Goal: Task Accomplishment & Management: Use online tool/utility

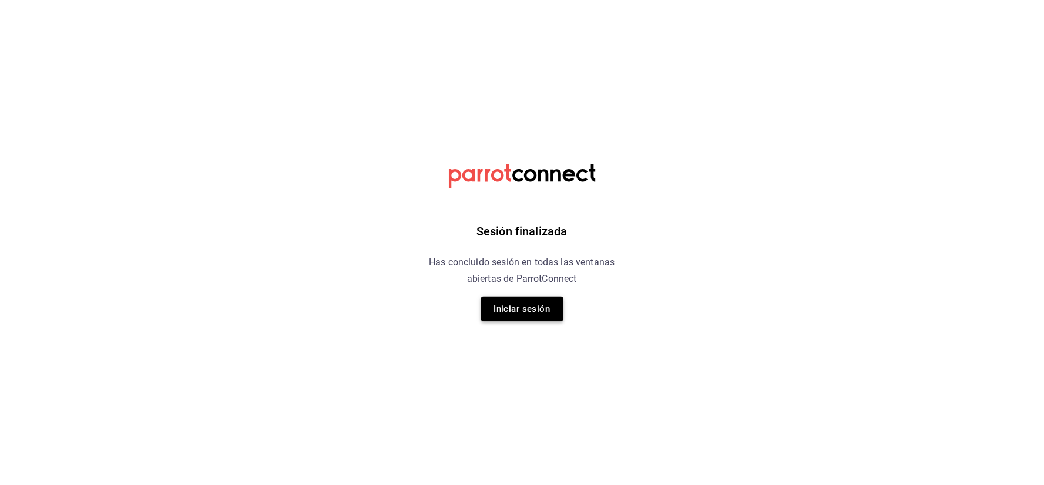
click at [538, 309] on button "Iniciar sesión" at bounding box center [522, 309] width 82 height 25
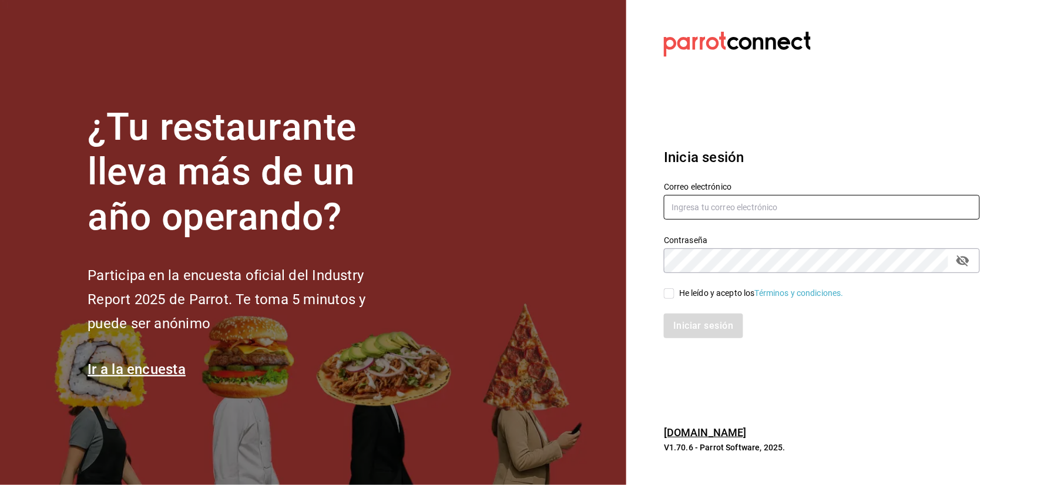
type input "Strana.tepic@hotmail.com"
drag, startPoint x: 688, startPoint y: 289, endPoint x: 680, endPoint y: 292, distance: 8.7
click at [688, 289] on div "He leído y acepto los Términos y condiciones." at bounding box center [761, 293] width 165 height 12
click at [672, 294] on input "He leído y acepto los Términos y condiciones." at bounding box center [669, 294] width 11 height 11
checkbox input "true"
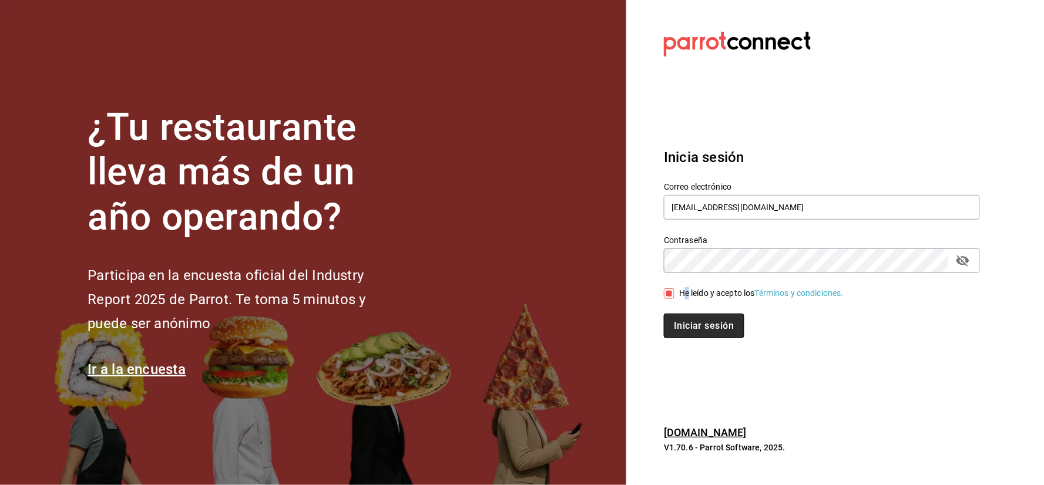
click at [667, 324] on button "Iniciar sesión" at bounding box center [704, 326] width 80 height 25
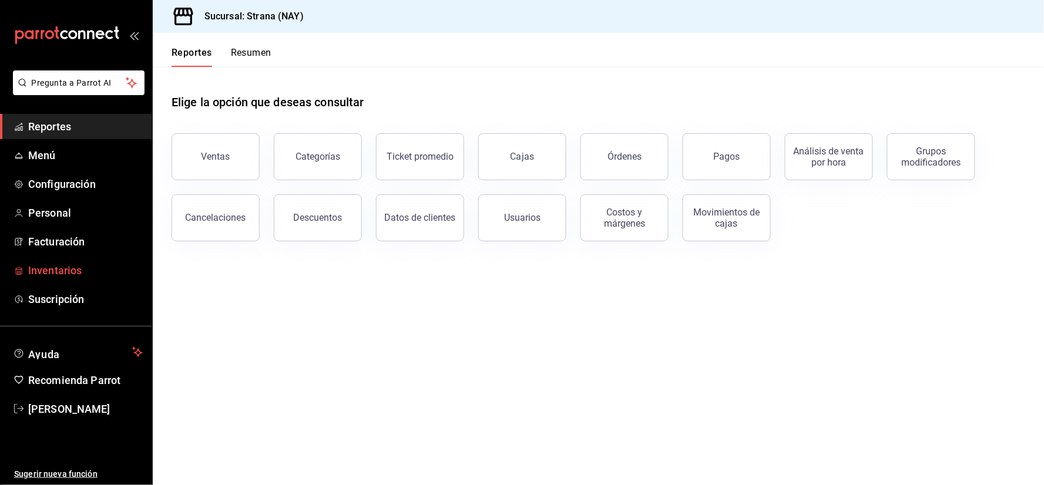
click at [72, 275] on span "Inventarios" at bounding box center [85, 271] width 115 height 16
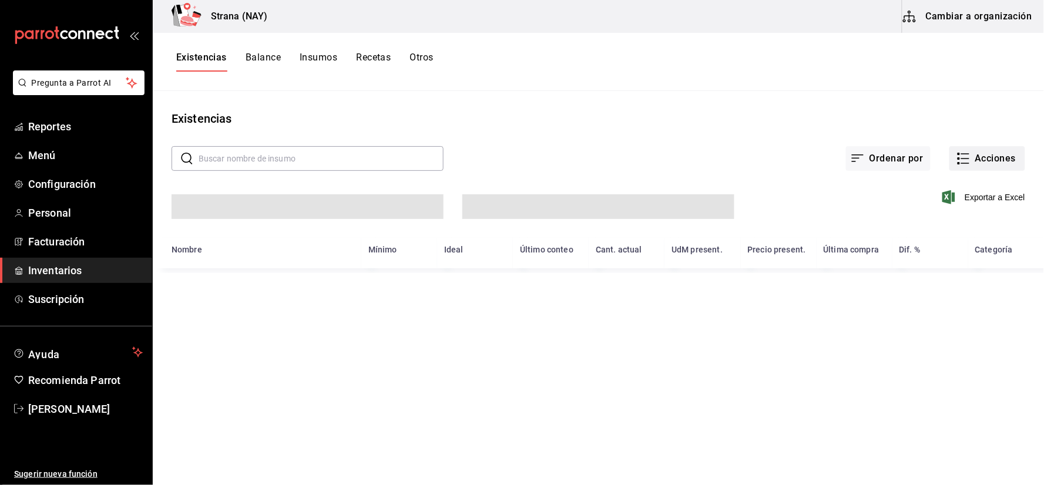
click at [966, 159] on icon "button" at bounding box center [964, 159] width 14 height 14
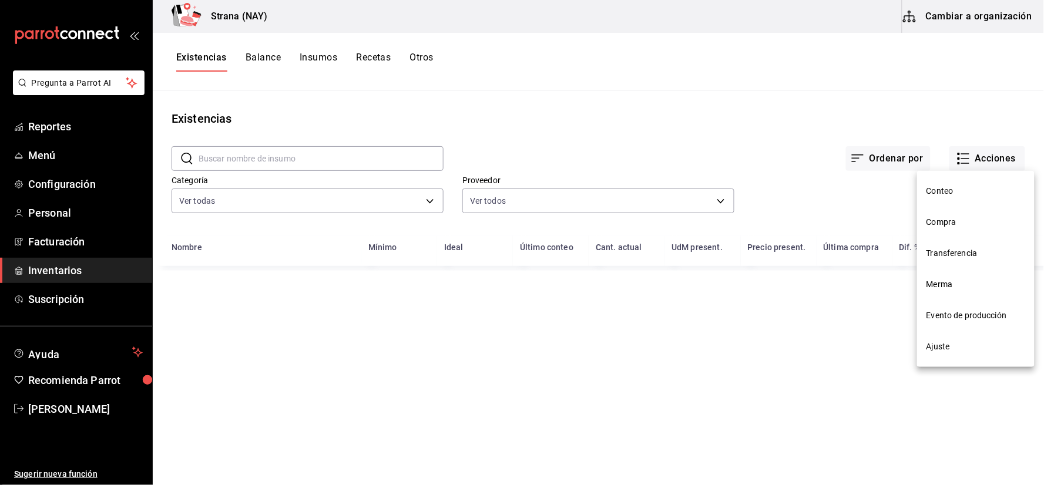
type input "4ef98d7d-116e-4c3e-bde9-db75209767af"
type input "ce5ab5f8-f367-4a5f-89cb-d42ecabf6364,c1fc81f9-06d0-4d4d-9e5c-85766211bedd,7a3cf…"
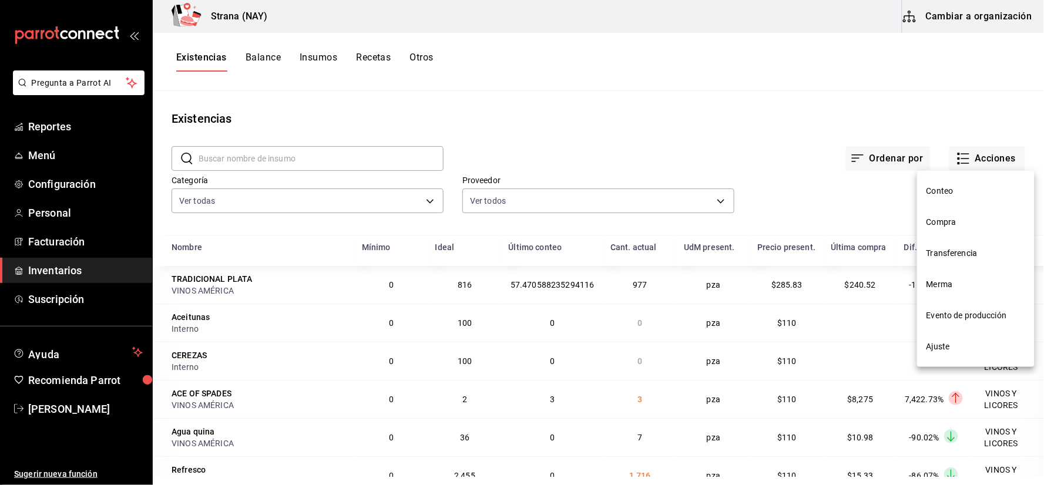
click at [945, 188] on span "Conteo" at bounding box center [976, 191] width 99 height 12
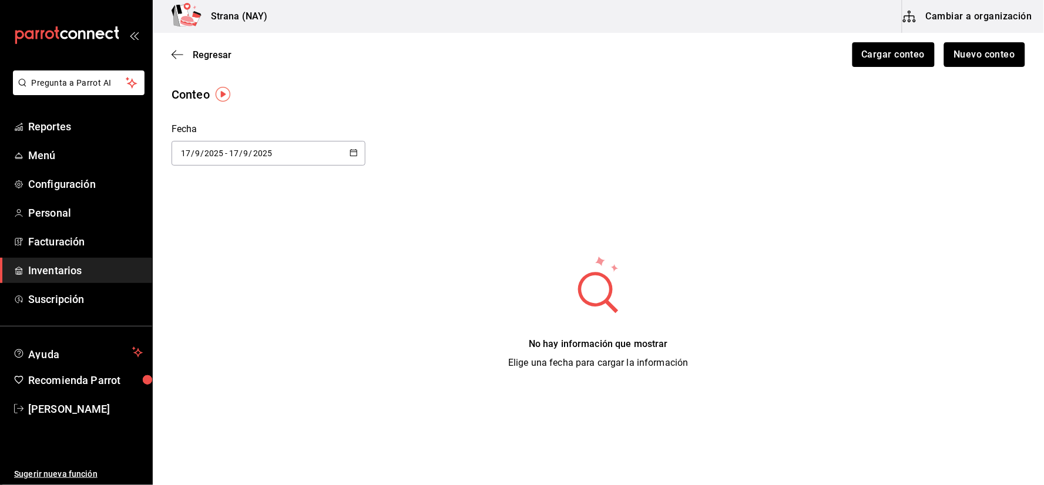
click at [972, 56] on button "Nuevo conteo" at bounding box center [986, 54] width 82 height 25
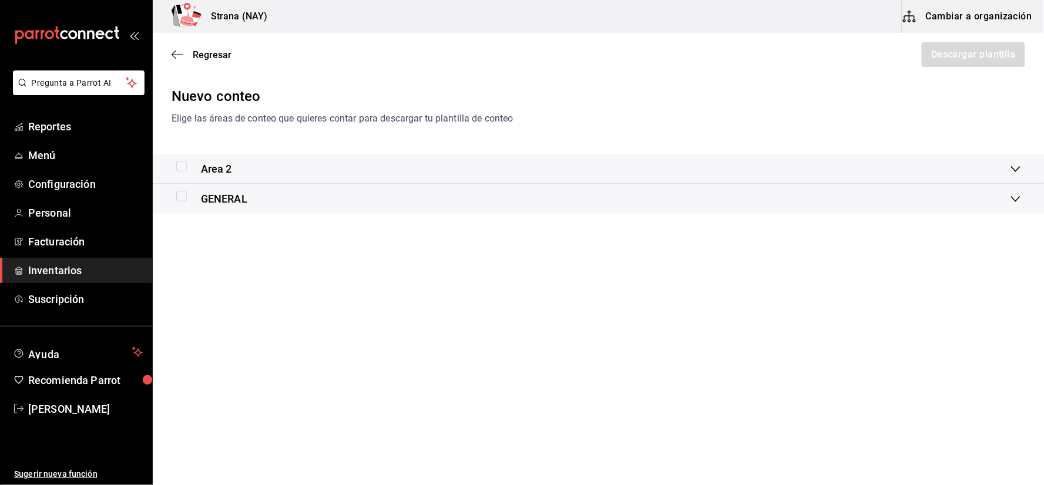
drag, startPoint x: 177, startPoint y: 160, endPoint x: 182, endPoint y: 194, distance: 33.8
click at [177, 165] on input "checkbox" at bounding box center [181, 166] width 11 height 11
checkbox input "true"
click at [177, 196] on input "checkbox" at bounding box center [181, 196] width 11 height 11
checkbox input "true"
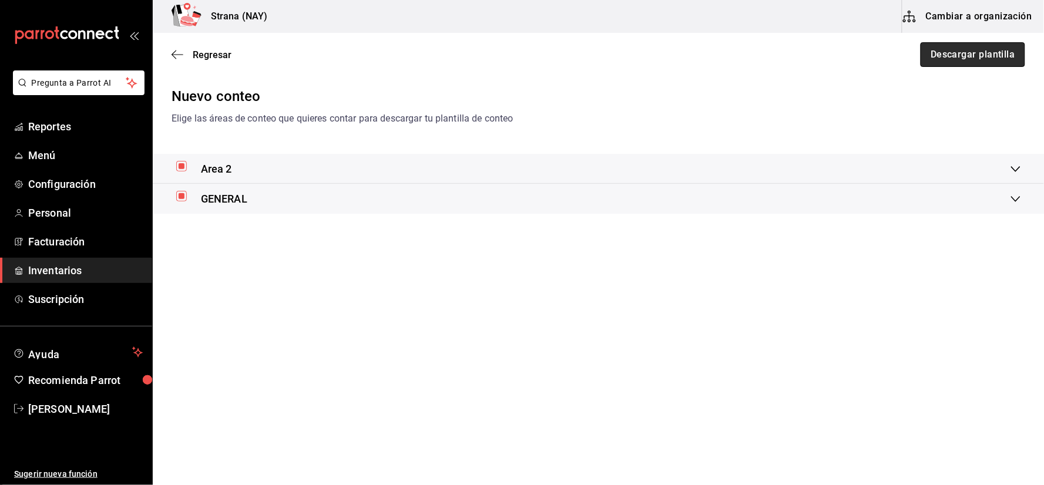
click at [950, 49] on button "Descargar plantilla" at bounding box center [973, 54] width 105 height 25
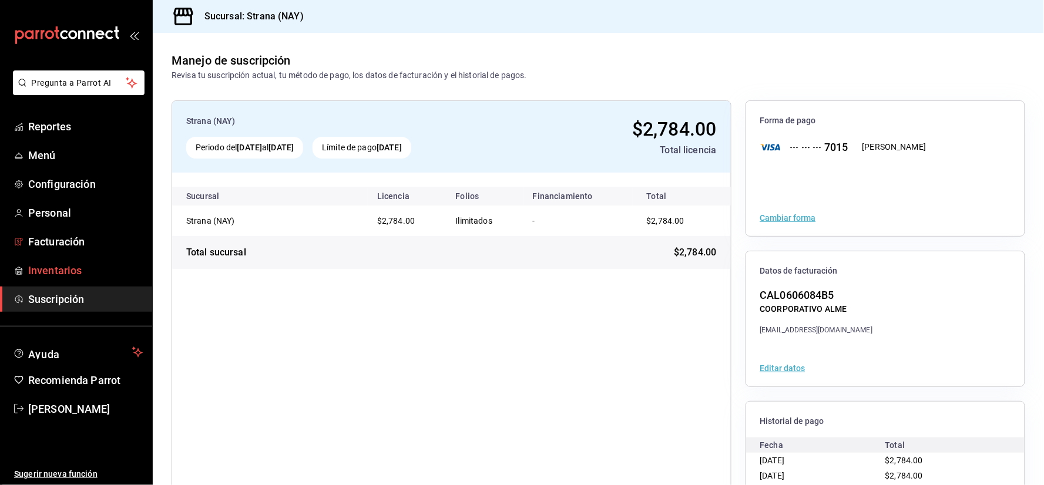
click at [45, 265] on span "Inventarios" at bounding box center [85, 271] width 115 height 16
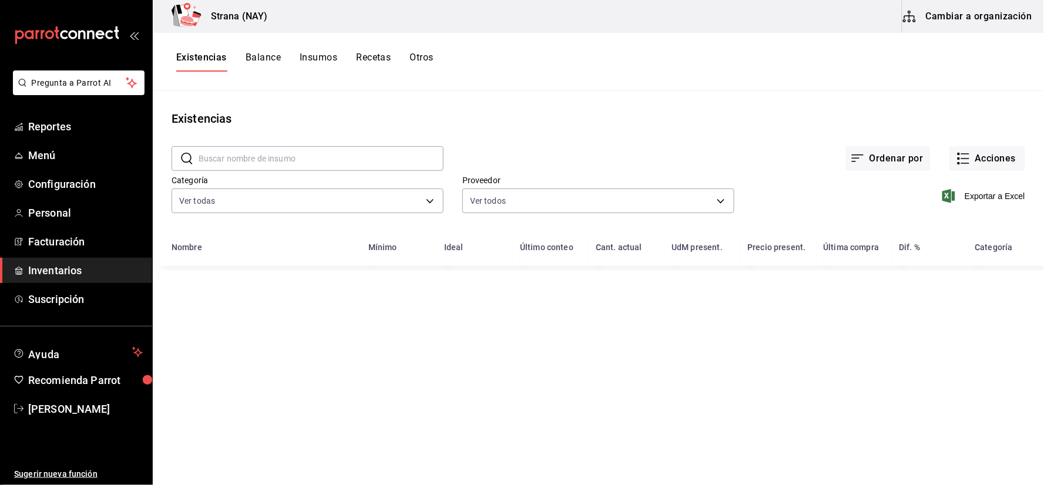
click at [390, 153] on input "text" at bounding box center [321, 159] width 245 height 24
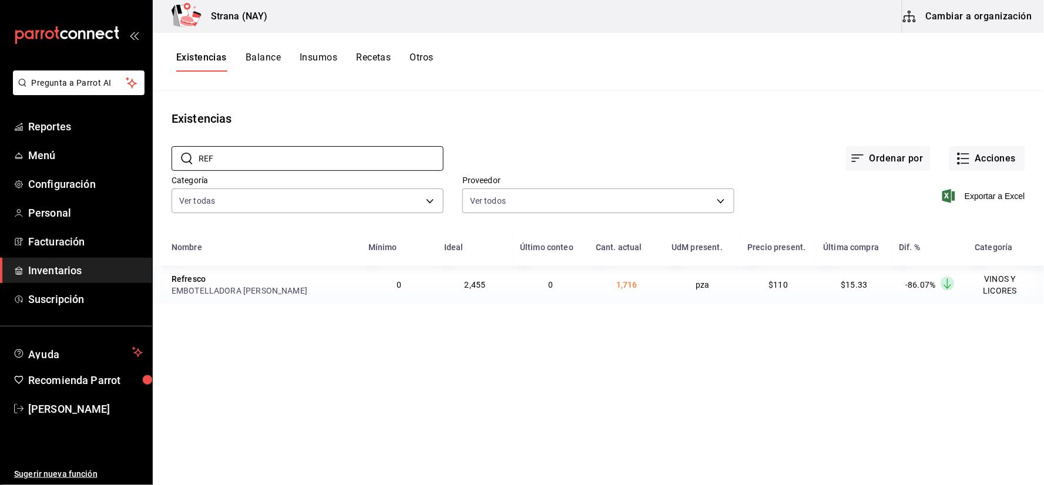
type input "REF"
click at [602, 367] on main "Existencias ​ REF ​ Ordenar por Acciones Categoría Ver todas 4ef98d7d-116e-4c3e…" at bounding box center [599, 284] width 892 height 386
click at [992, 151] on button "Acciones" at bounding box center [988, 158] width 76 height 25
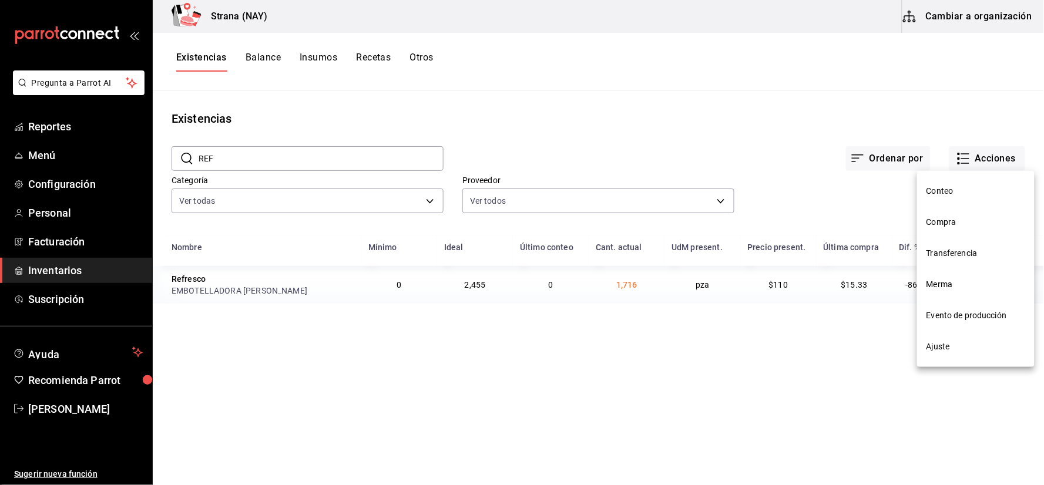
click at [949, 185] on span "Conteo" at bounding box center [976, 191] width 99 height 12
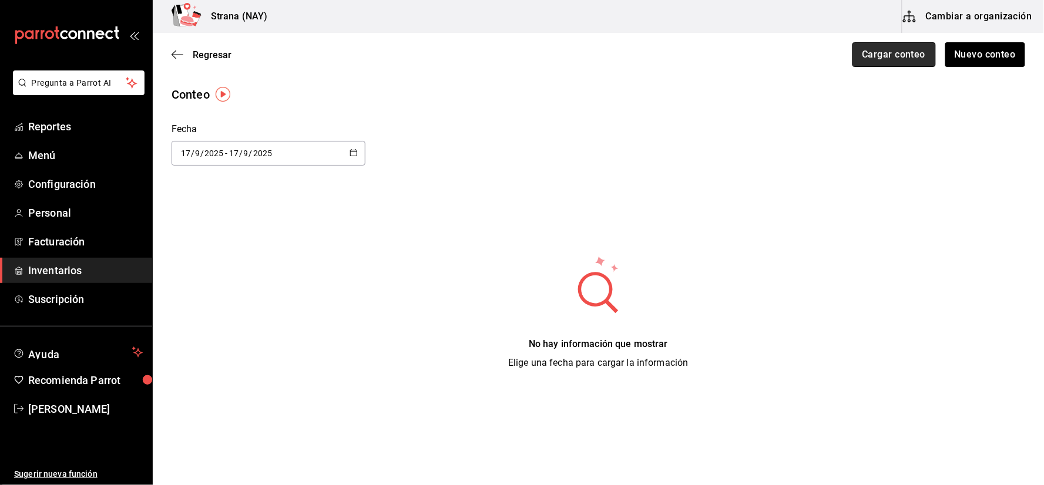
click at [890, 61] on button "Cargar conteo" at bounding box center [894, 54] width 83 height 25
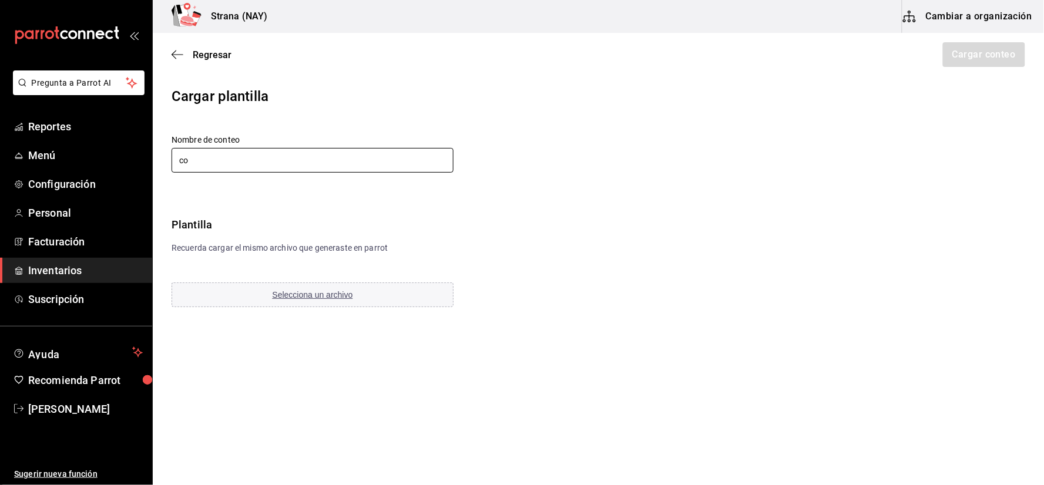
type input "c"
type input "CONTEO DE LA VENTA DEL [DATE]"
click at [377, 290] on button "Selecciona un archivo" at bounding box center [313, 295] width 282 height 25
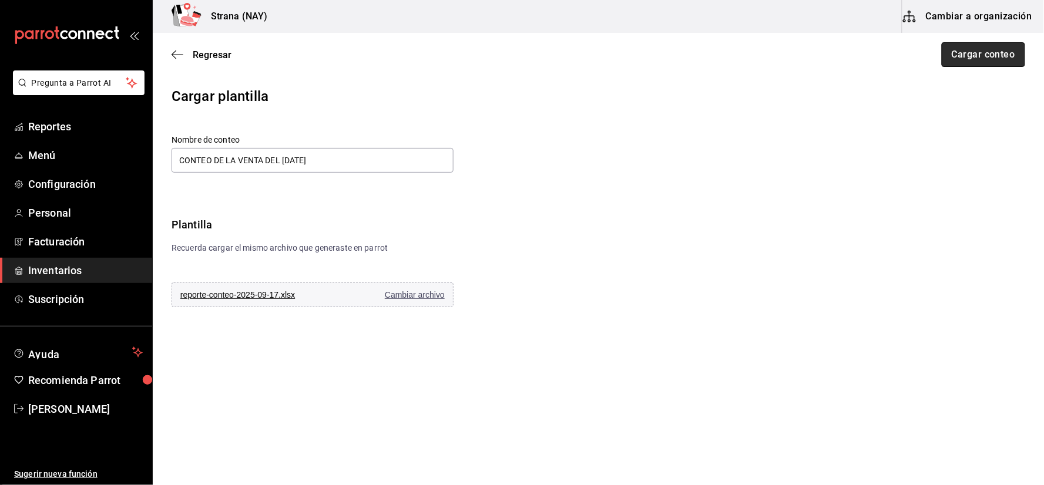
click at [977, 61] on button "Cargar conteo" at bounding box center [983, 54] width 83 height 25
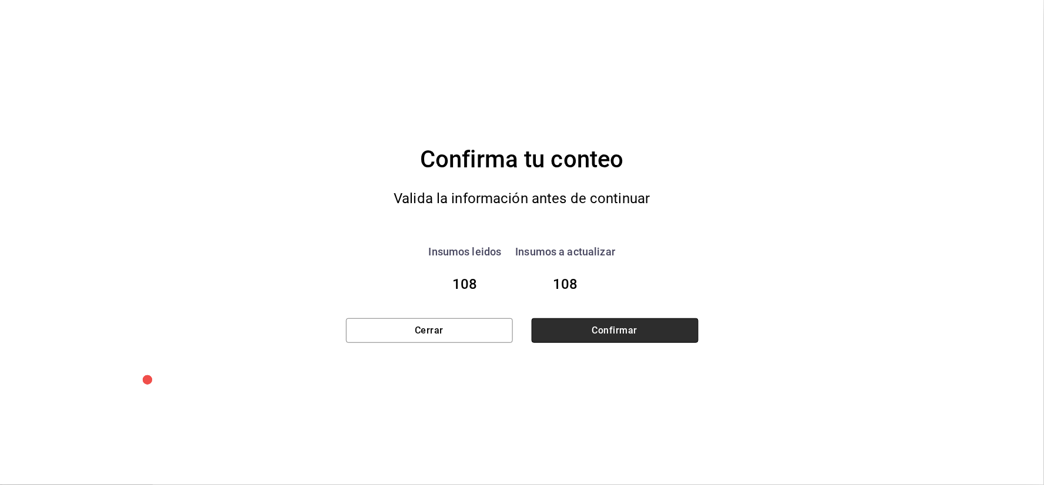
click at [582, 337] on button "Confirmar" at bounding box center [615, 331] width 167 height 25
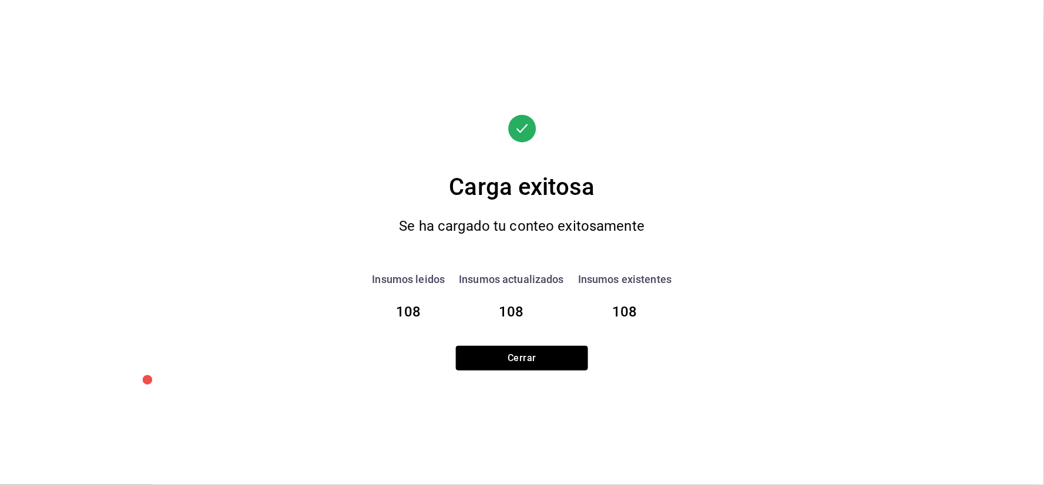
click at [574, 363] on button "Cerrar" at bounding box center [522, 358] width 132 height 25
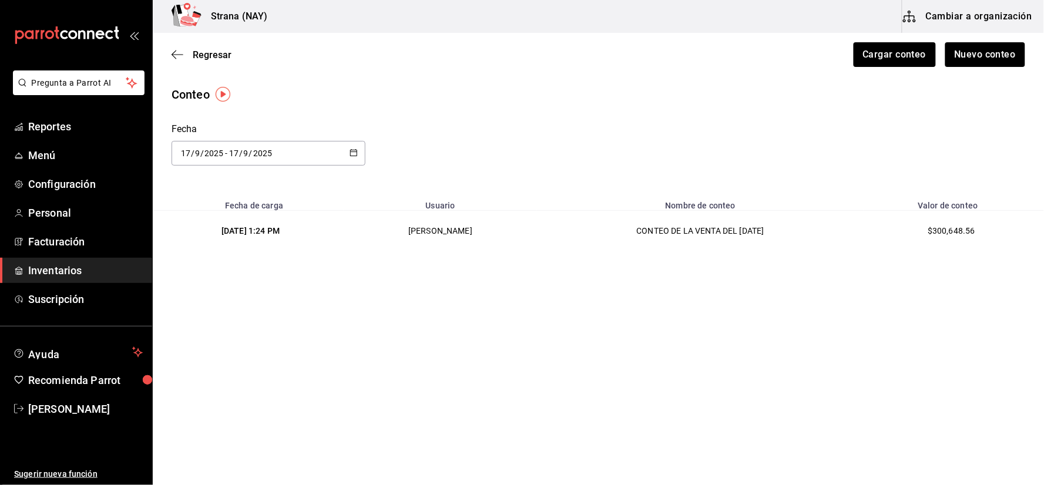
click at [67, 262] on link "Inventarios" at bounding box center [76, 270] width 152 height 25
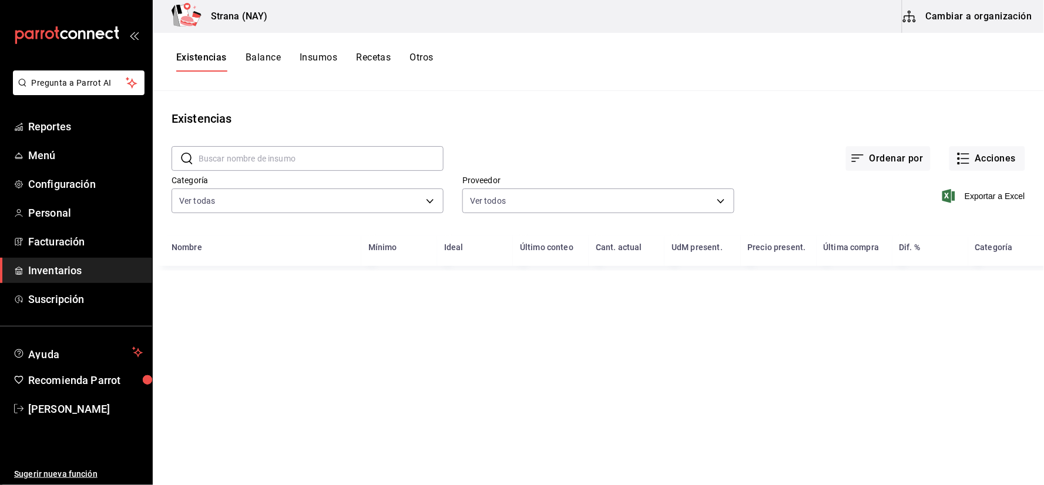
click at [420, 61] on button "Otros" at bounding box center [422, 62] width 24 height 20
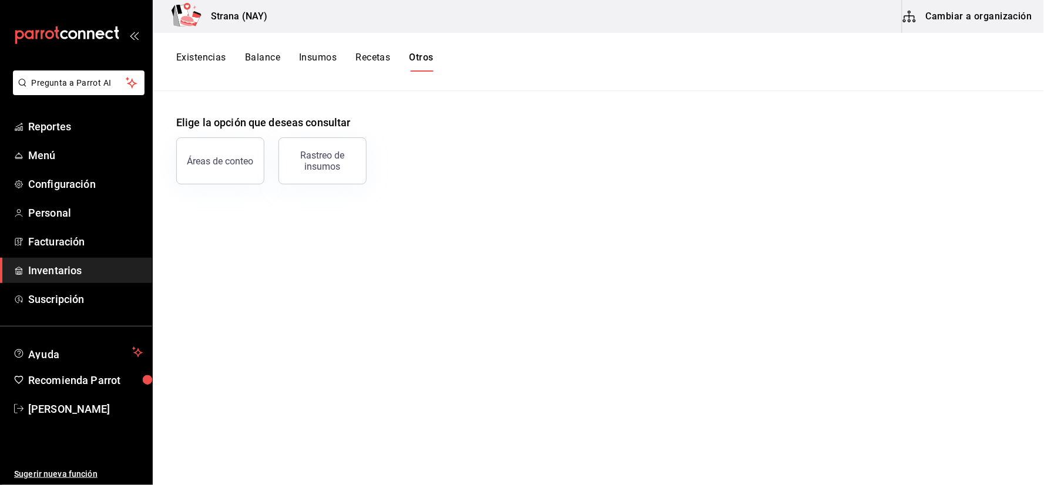
click at [337, 172] on button "Rastreo de insumos" at bounding box center [323, 161] width 88 height 47
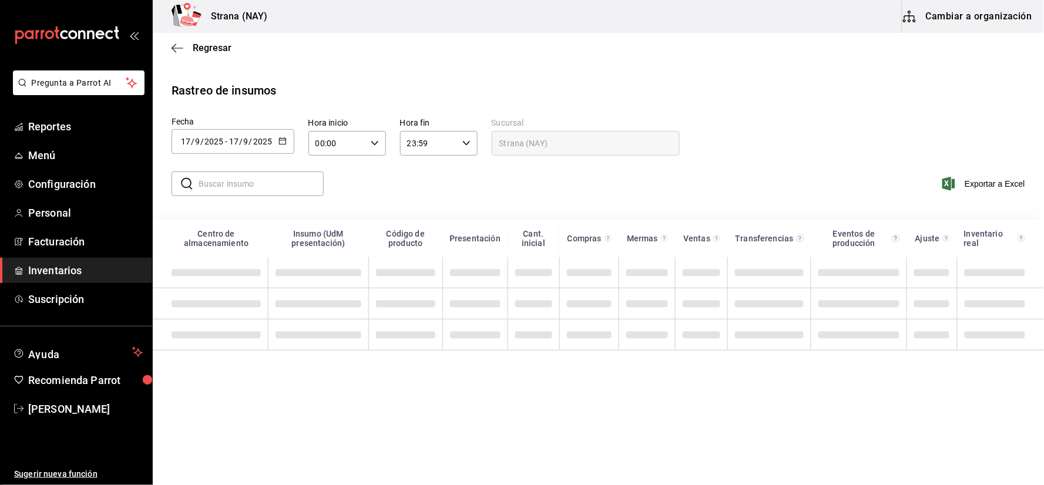
click at [285, 151] on div "[DATE] [DATE] - [DATE] [DATE]" at bounding box center [233, 141] width 123 height 25
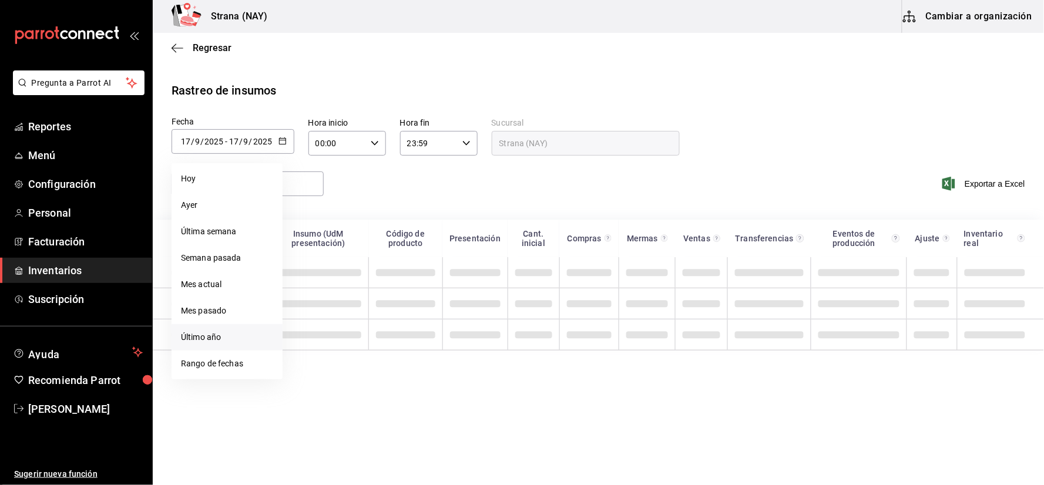
click at [242, 367] on li "Rango de fechas" at bounding box center [227, 364] width 111 height 26
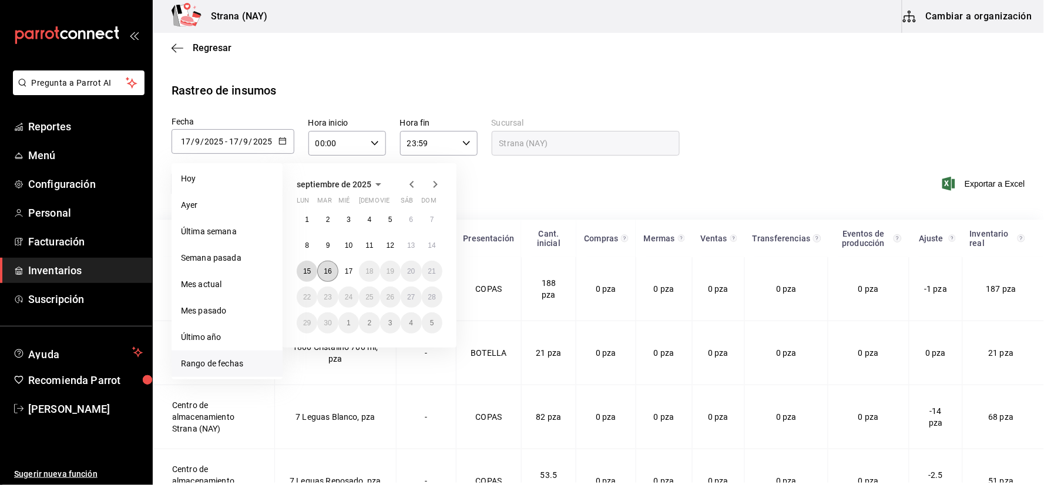
drag, startPoint x: 306, startPoint y: 272, endPoint x: 317, endPoint y: 270, distance: 11.2
click at [307, 272] on abbr "15" at bounding box center [307, 271] width 8 height 8
click at [330, 270] on abbr "16" at bounding box center [328, 271] width 8 height 8
type input "[DATE]"
type input "15"
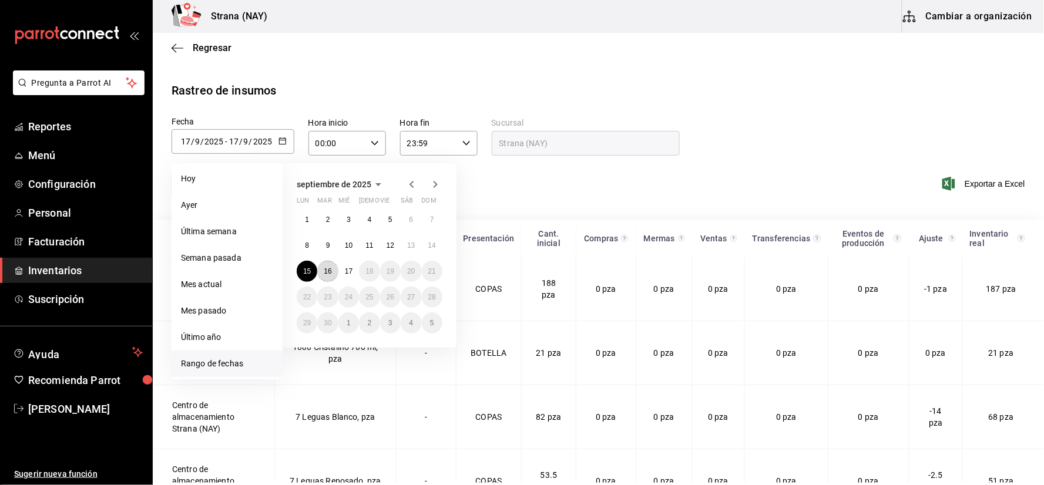
type input "2025-09-16"
type input "16"
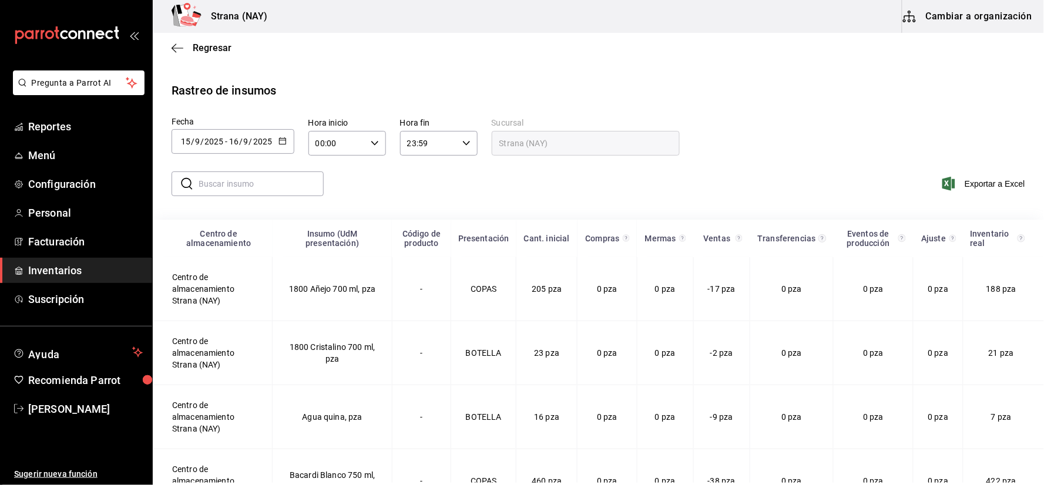
click at [367, 145] on div "00:00 Hora inicio" at bounding box center [348, 143] width 78 height 25
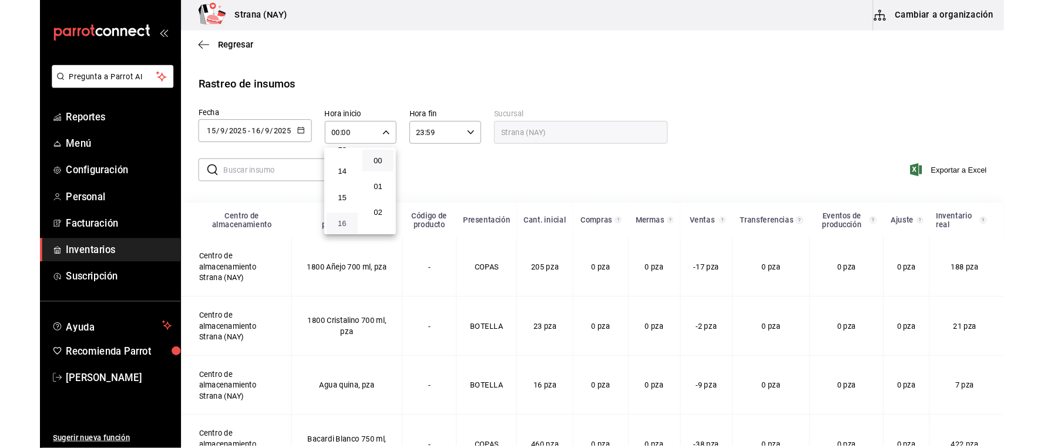
scroll to position [391, 0]
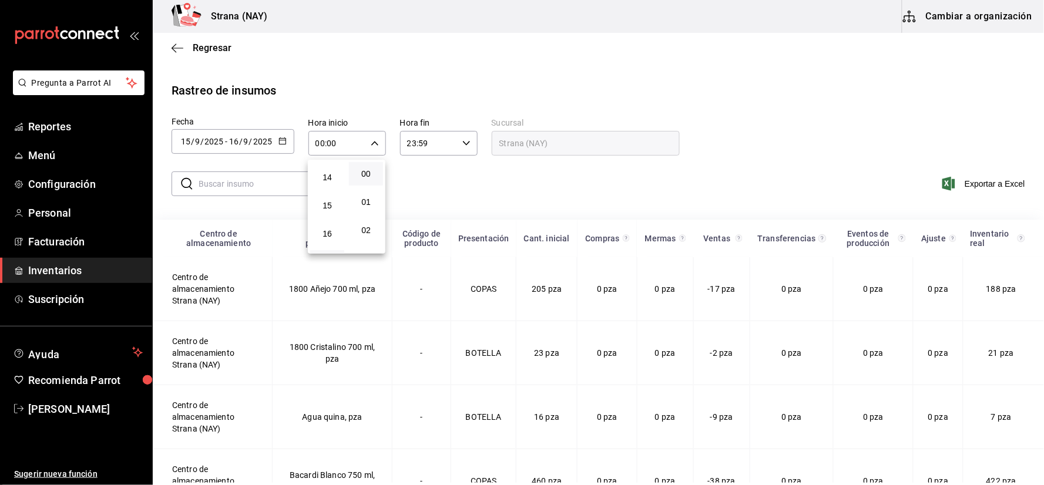
click at [324, 250] on button "17" at bounding box center [327, 262] width 34 height 24
type input "17:00"
click at [521, 182] on div at bounding box center [522, 242] width 1044 height 485
click at [980, 181] on span "Exportar a Excel" at bounding box center [985, 184] width 81 height 14
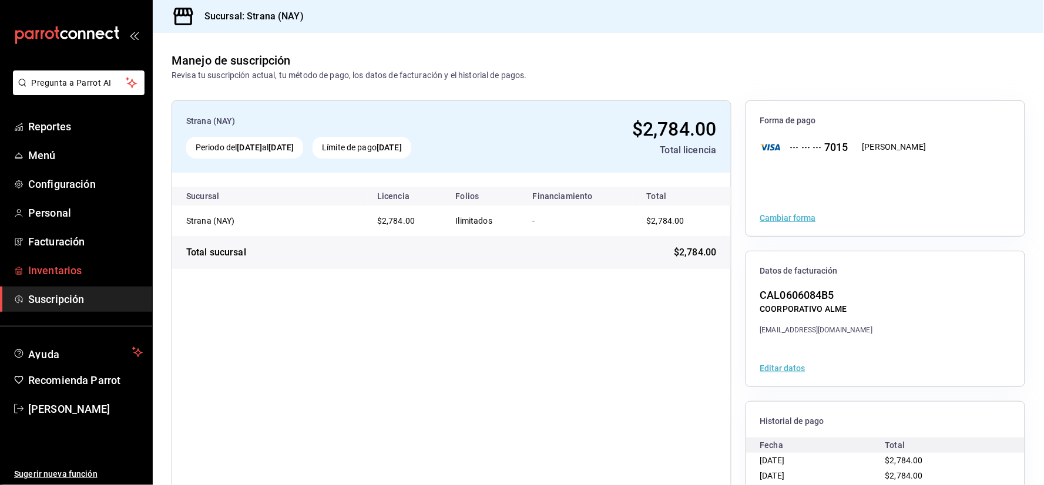
click at [81, 262] on link "Inventarios" at bounding box center [76, 270] width 152 height 25
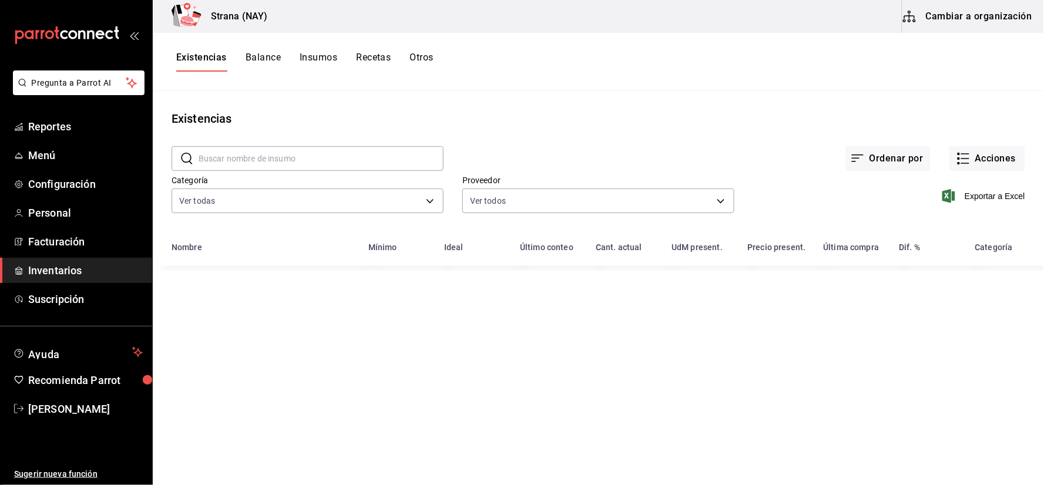
click at [424, 57] on button "Otros" at bounding box center [422, 62] width 24 height 20
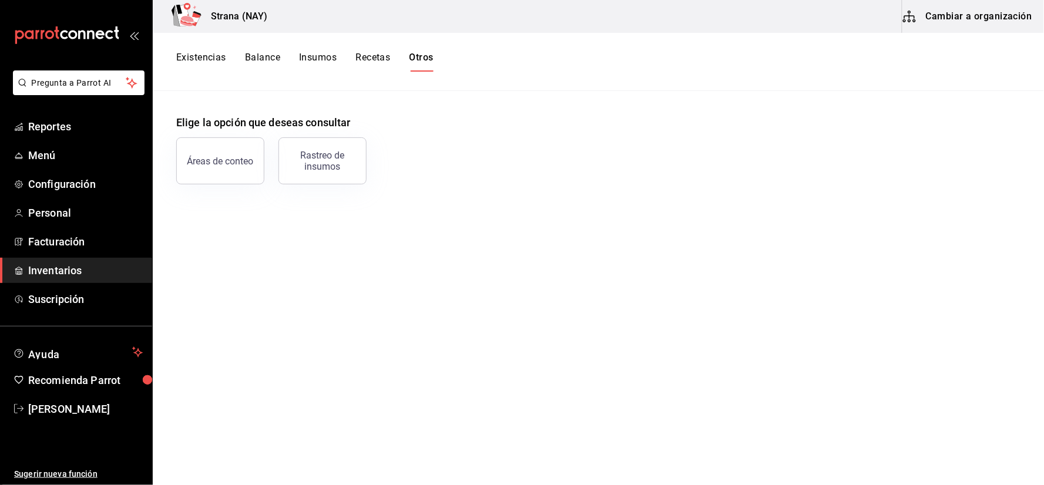
click at [337, 165] on div "Rastreo de insumos" at bounding box center [322, 161] width 73 height 22
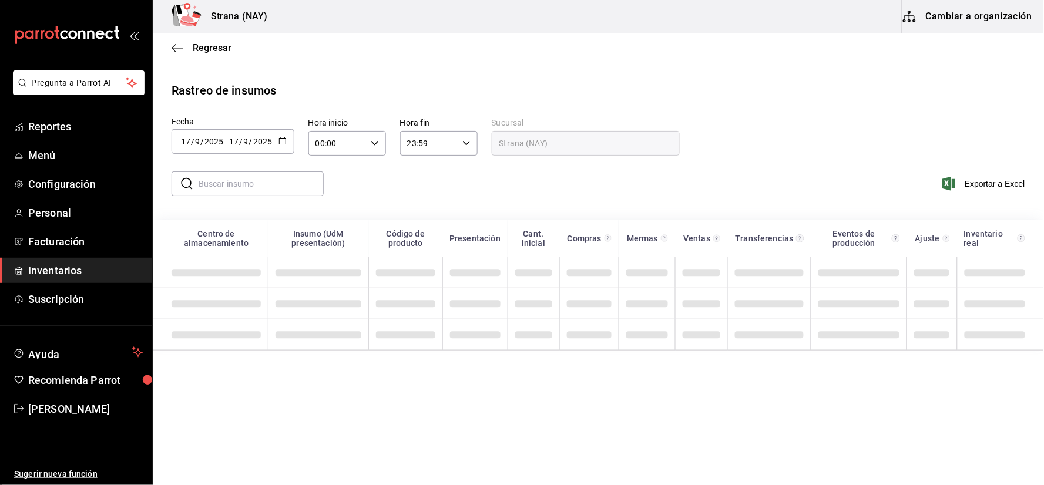
click at [279, 147] on button "button" at bounding box center [283, 142] width 8 height 10
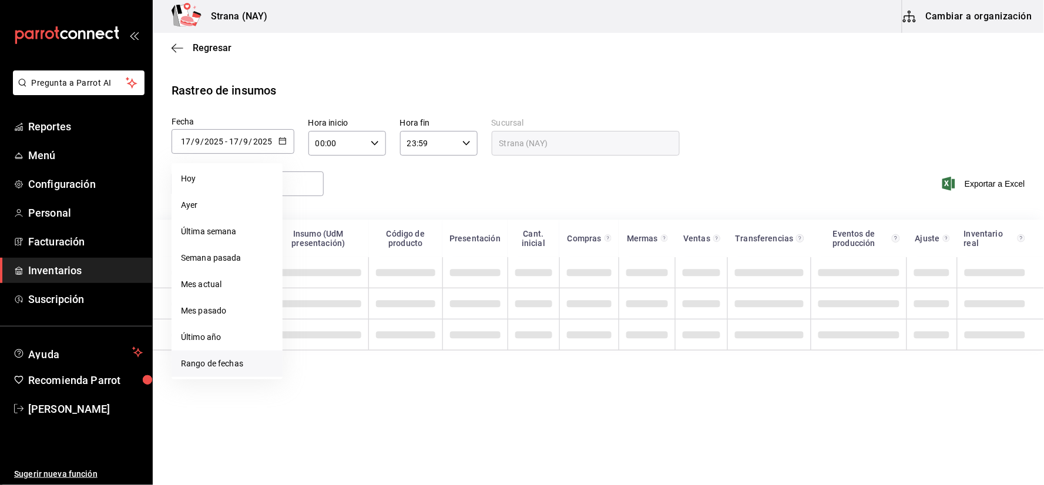
click at [219, 360] on li "Rango de fechas" at bounding box center [227, 364] width 111 height 26
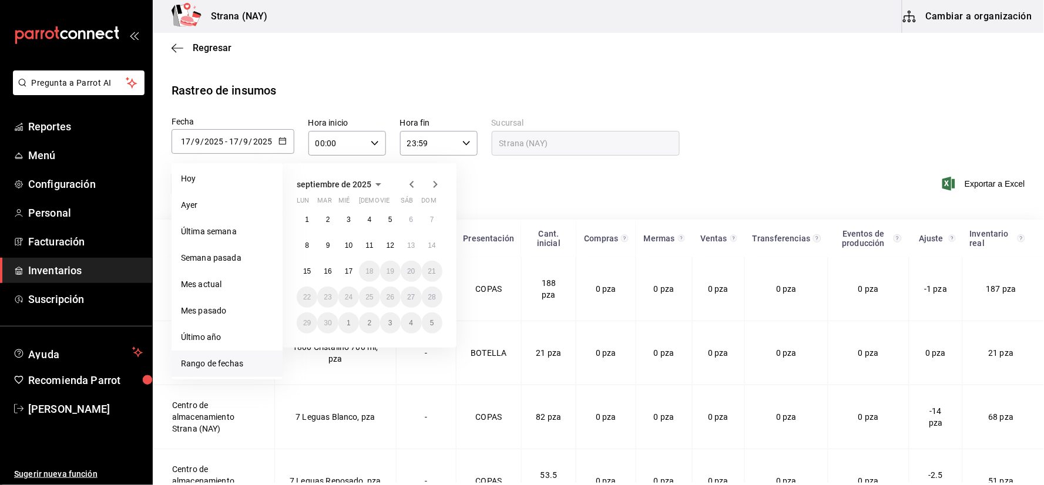
click at [225, 366] on li "Rango de fechas" at bounding box center [227, 364] width 111 height 26
click at [308, 271] on abbr "15" at bounding box center [307, 271] width 8 height 8
click at [351, 269] on abbr "17" at bounding box center [349, 271] width 8 height 8
type input "[DATE]"
type input "15"
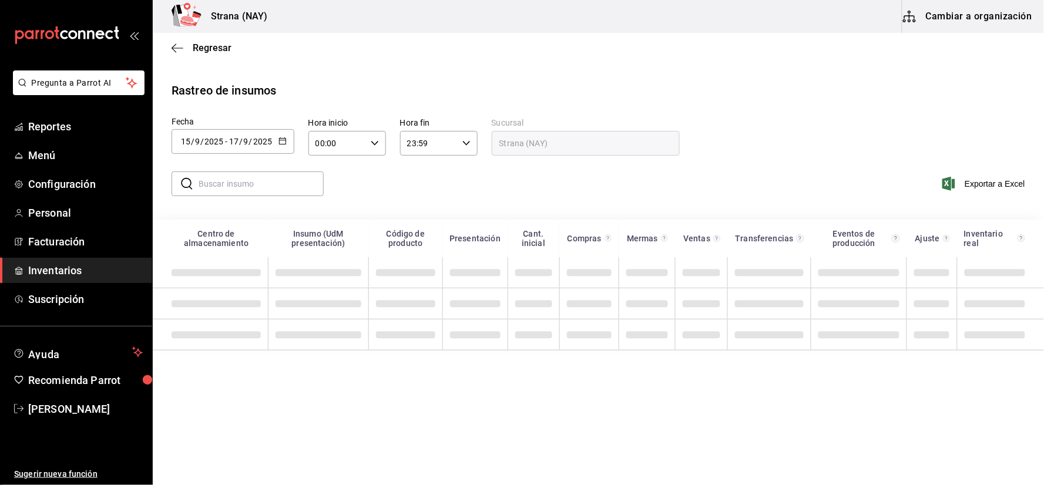
click at [378, 144] on div "00:00 Hora inicio" at bounding box center [348, 143] width 78 height 25
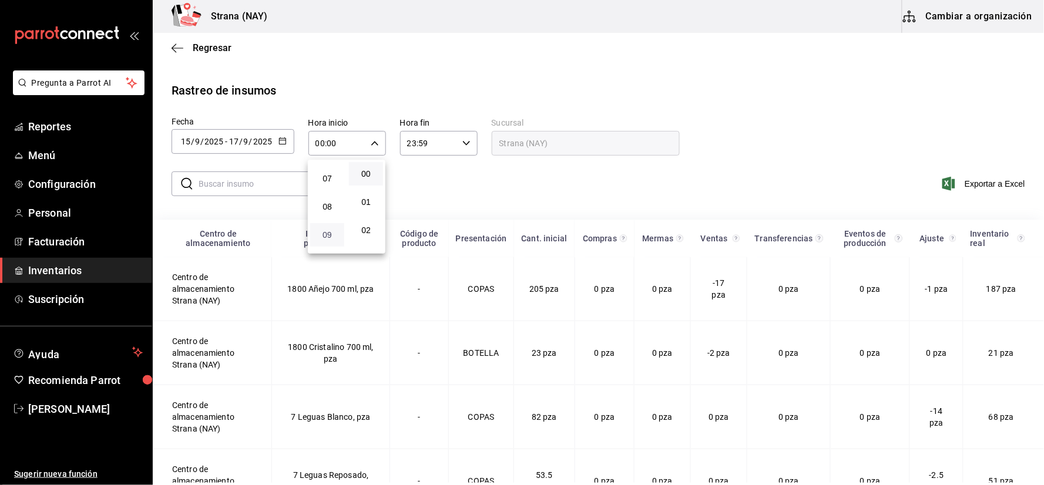
scroll to position [196, 0]
click at [324, 230] on span "09" at bounding box center [327, 231] width 20 height 9
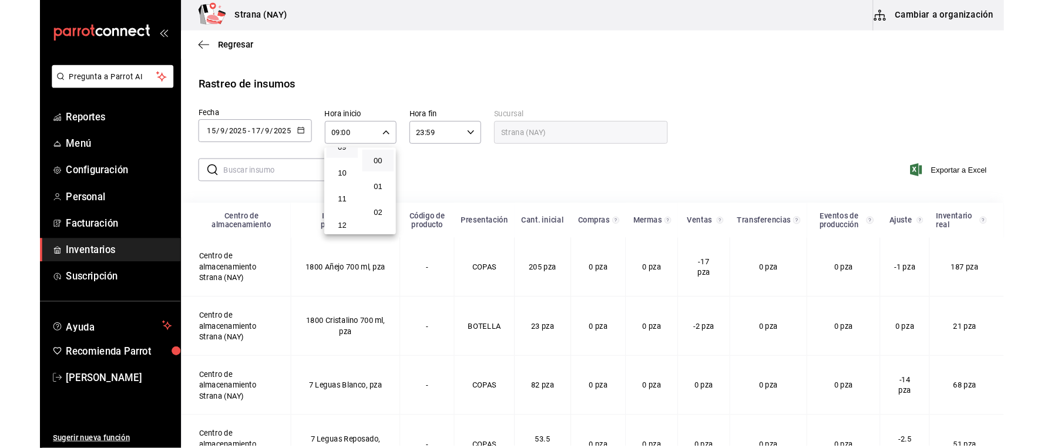
scroll to position [391, 0]
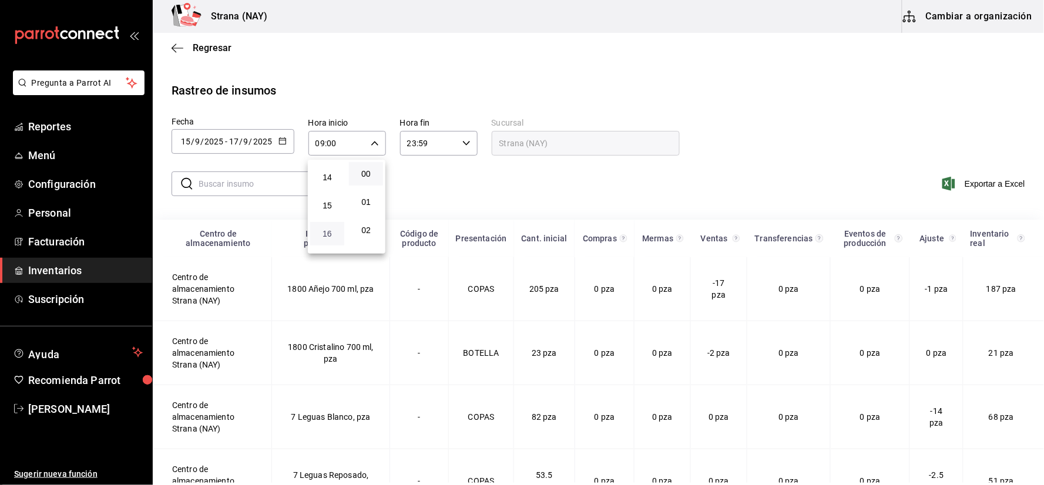
click at [326, 233] on span "16" at bounding box center [327, 233] width 20 height 9
type input "16:00"
click at [527, 191] on div at bounding box center [522, 242] width 1044 height 485
click at [980, 183] on span "Exportar a Excel" at bounding box center [985, 184] width 81 height 14
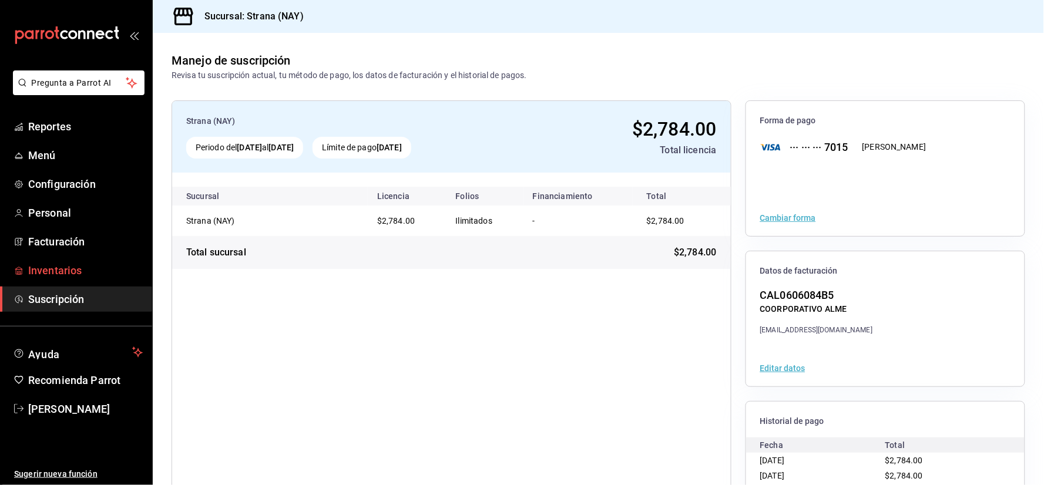
click at [77, 273] on span "Inventarios" at bounding box center [85, 271] width 115 height 16
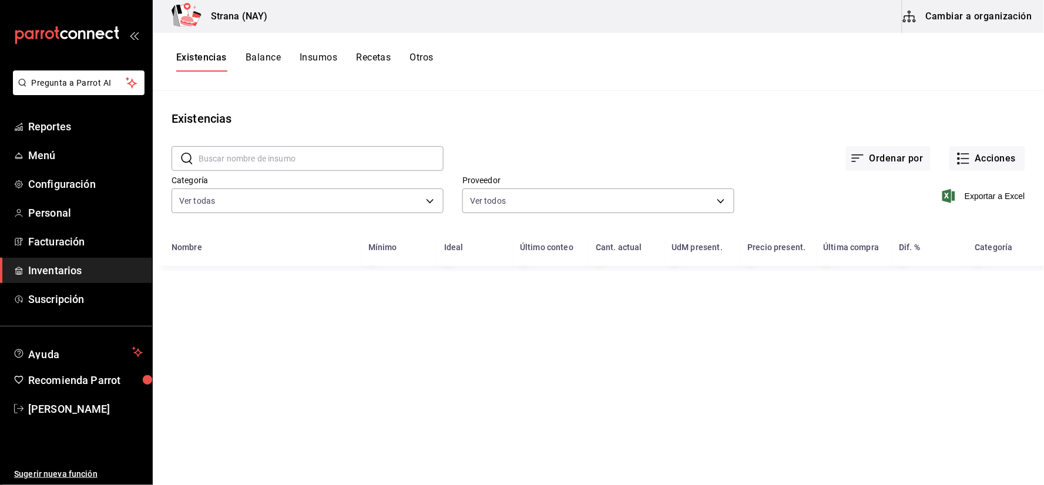
click at [418, 58] on button "Otros" at bounding box center [422, 62] width 24 height 20
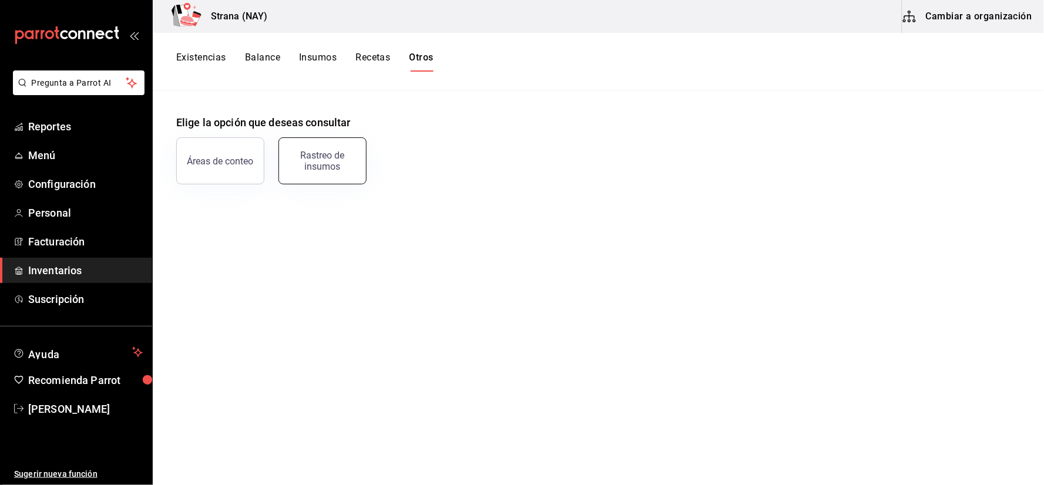
click at [337, 163] on div "Rastreo de insumos" at bounding box center [322, 161] width 73 height 22
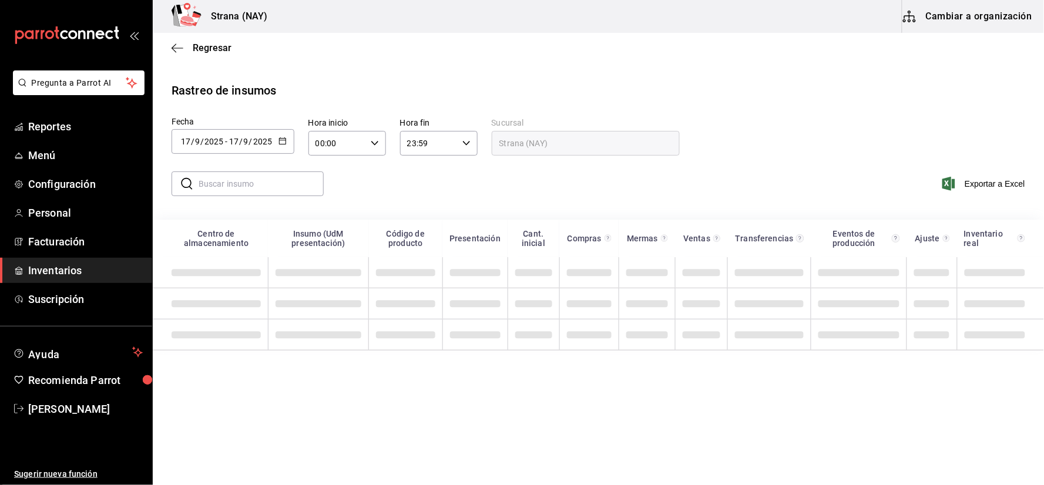
click at [279, 149] on div "2025-09-17 17 / 9 / 2025 - 2025-09-17 17 / 9 / 2025" at bounding box center [233, 141] width 123 height 25
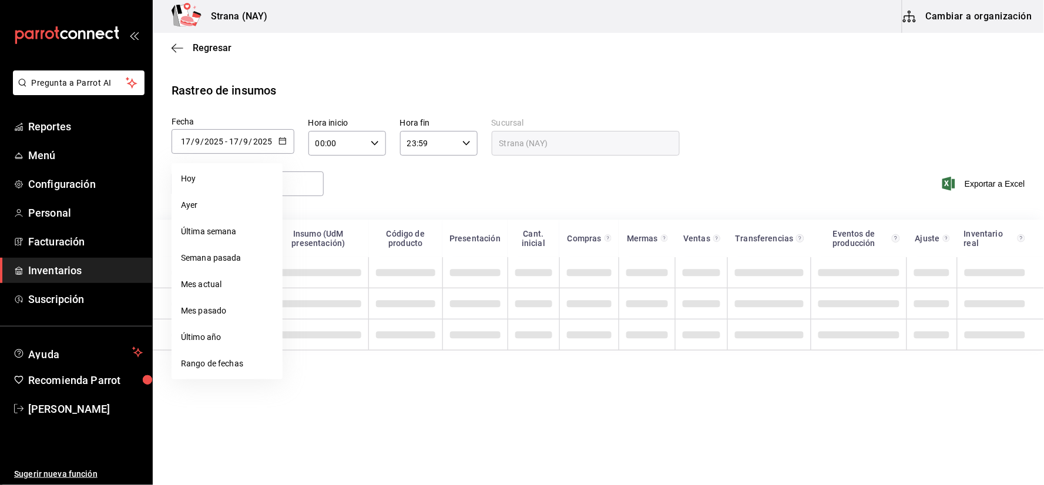
click at [651, 183] on div "​ ​ Exportar a Excel" at bounding box center [593, 191] width 901 height 48
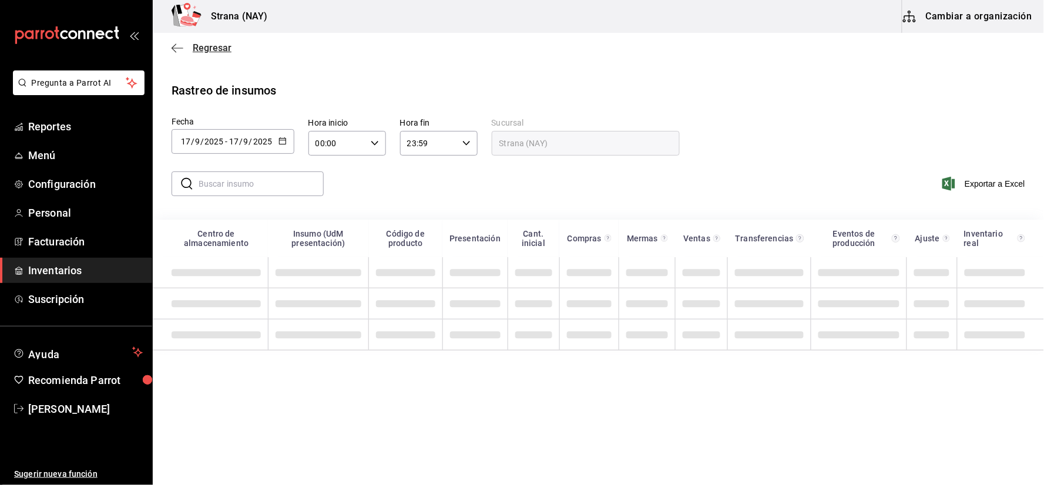
click at [210, 47] on span "Regresar" at bounding box center [212, 47] width 39 height 11
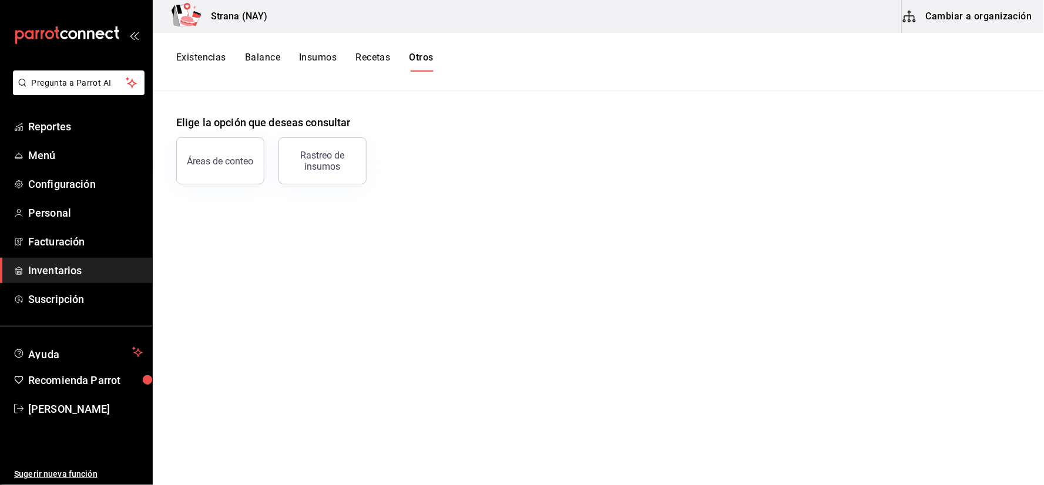
click at [202, 59] on button "Existencias" at bounding box center [201, 62] width 50 height 20
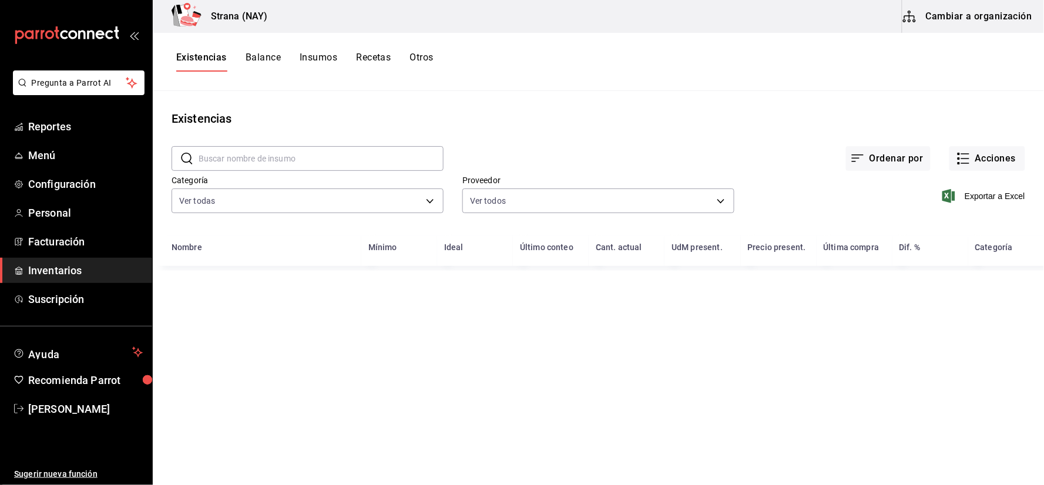
click at [1003, 172] on div "Exportar a Excel" at bounding box center [880, 187] width 291 height 60
click at [1003, 158] on button "Acciones" at bounding box center [988, 158] width 76 height 25
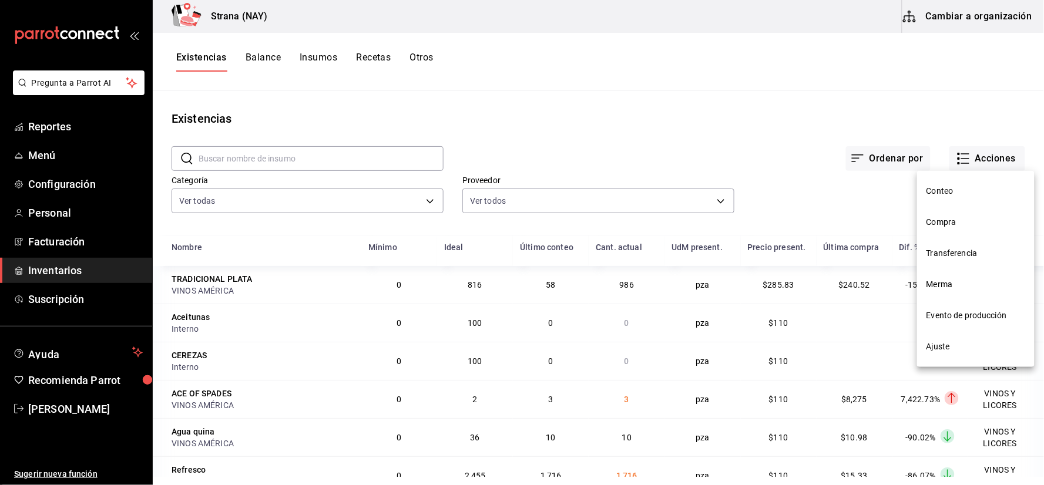
click at [946, 203] on li "Conteo" at bounding box center [976, 191] width 118 height 31
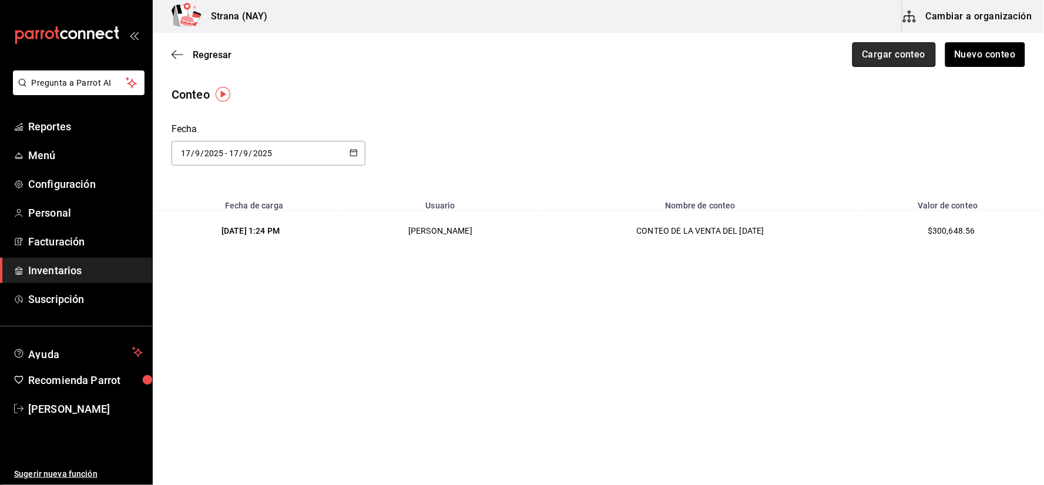
click at [896, 61] on button "Cargar conteo" at bounding box center [894, 54] width 83 height 25
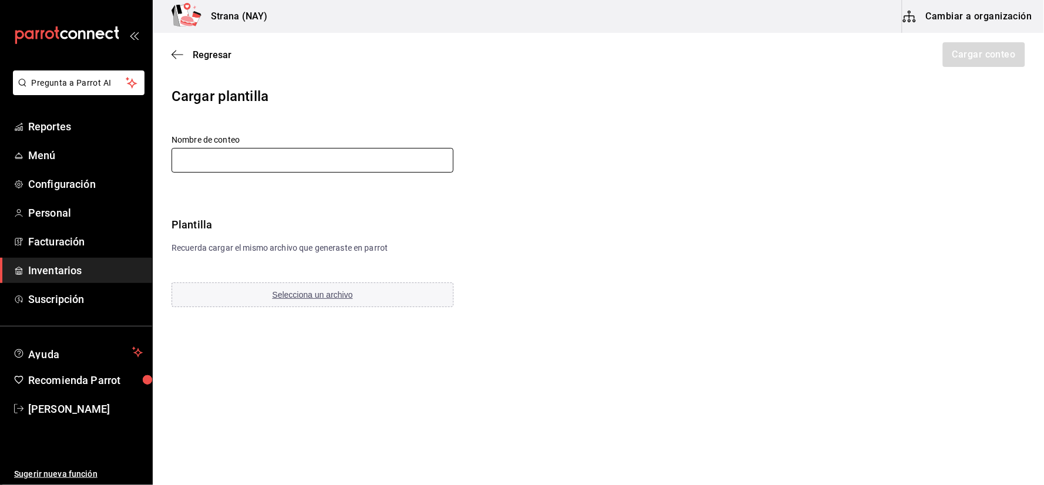
drag, startPoint x: 353, startPoint y: 160, endPoint x: 359, endPoint y: 157, distance: 6.9
click at [353, 160] on input "text" at bounding box center [313, 160] width 282 height 25
type input "CONTE DE LA VENTA DEL [DATE]"
click at [391, 294] on button "Selecciona un archivo" at bounding box center [313, 295] width 282 height 25
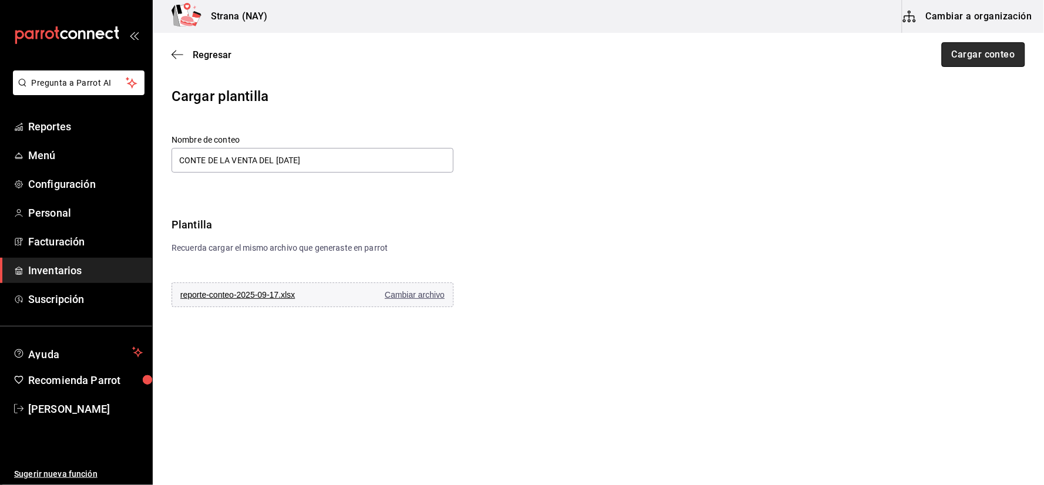
click at [967, 53] on button "Cargar conteo" at bounding box center [983, 54] width 83 height 25
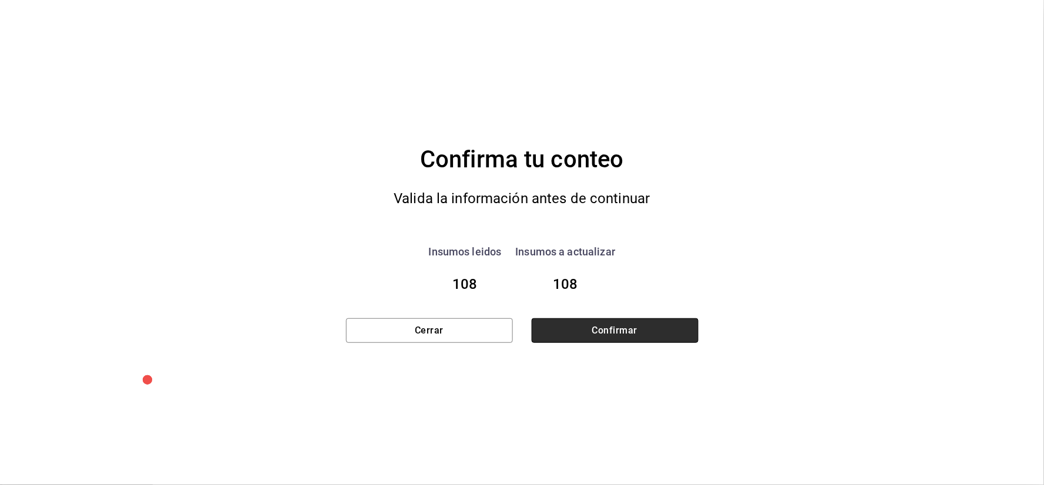
click at [620, 331] on button "Confirmar" at bounding box center [615, 331] width 167 height 25
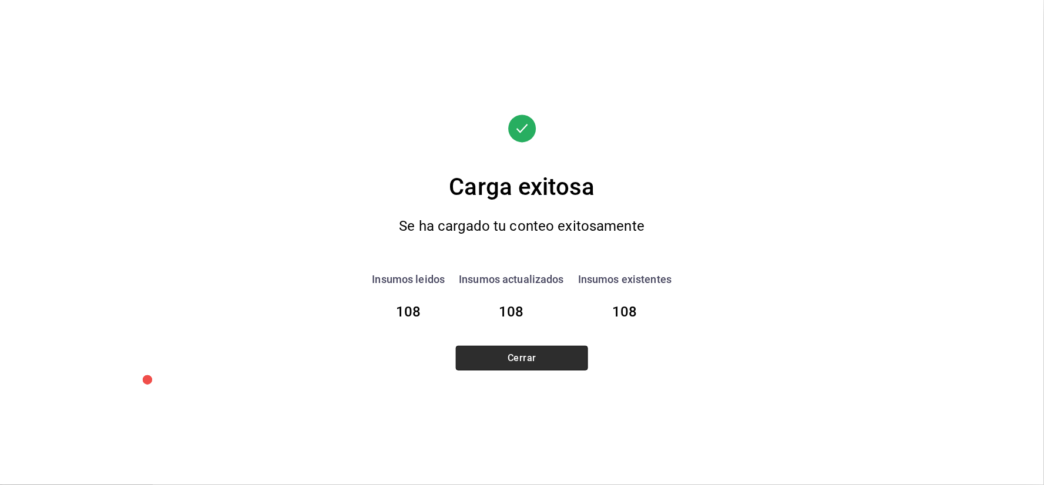
click at [552, 357] on button "Cerrar" at bounding box center [522, 358] width 132 height 25
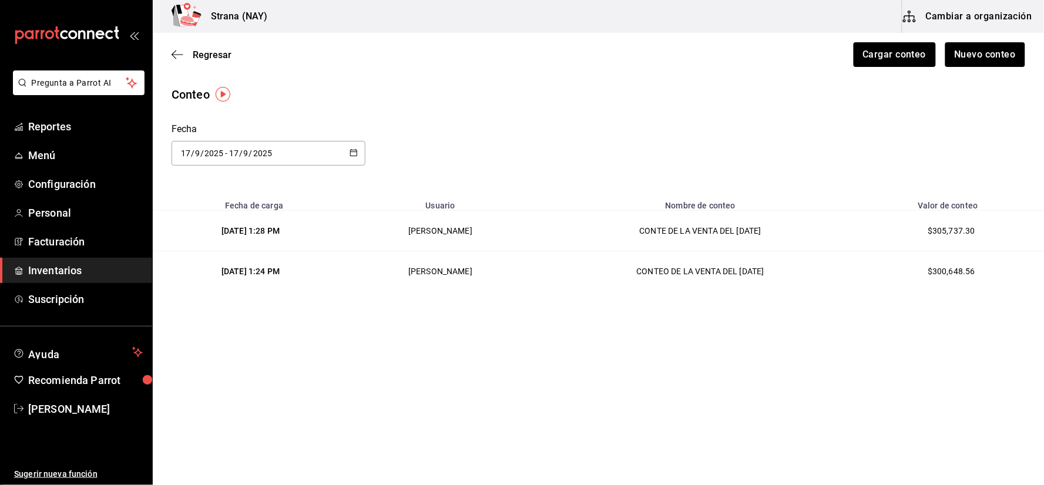
click at [78, 279] on link "Inventarios" at bounding box center [76, 270] width 152 height 25
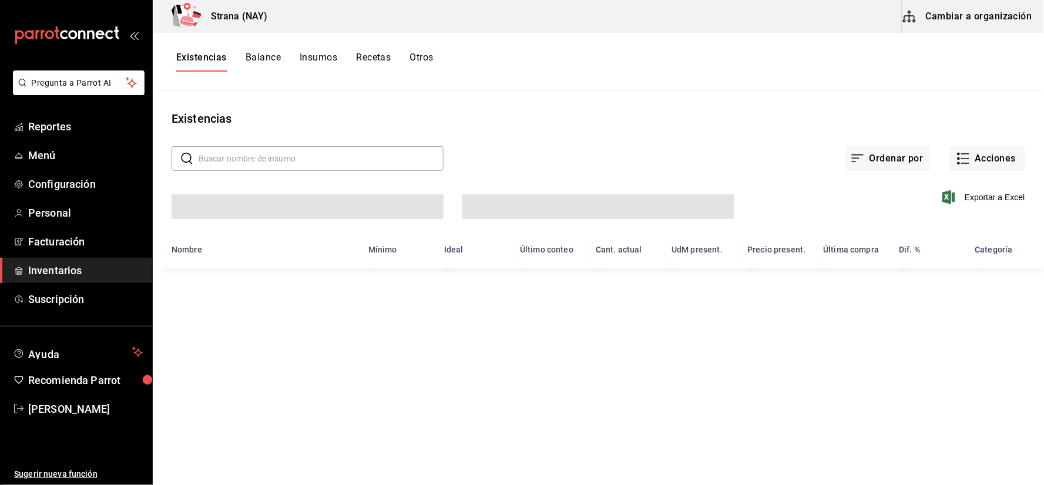
click at [421, 61] on button "Otros" at bounding box center [422, 62] width 24 height 20
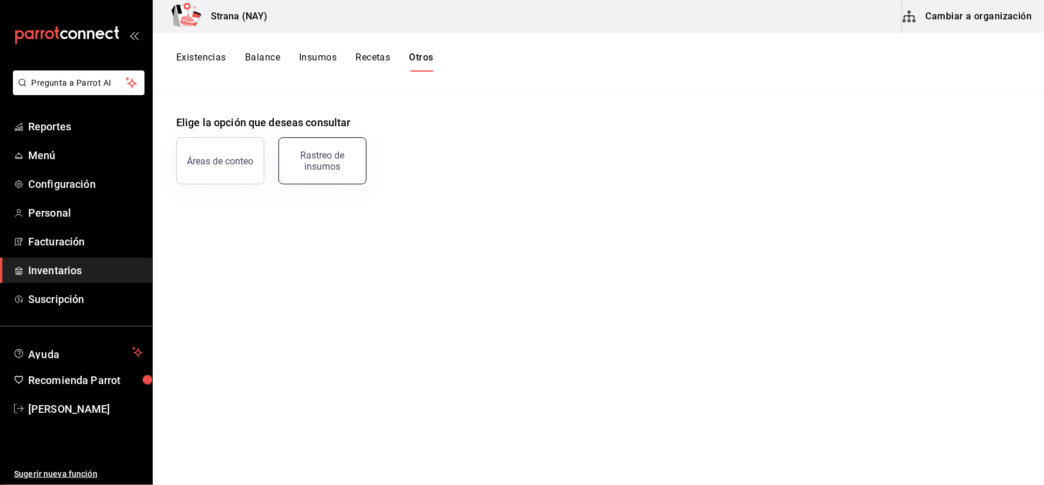
click at [357, 145] on button "Rastreo de insumos" at bounding box center [323, 161] width 88 height 47
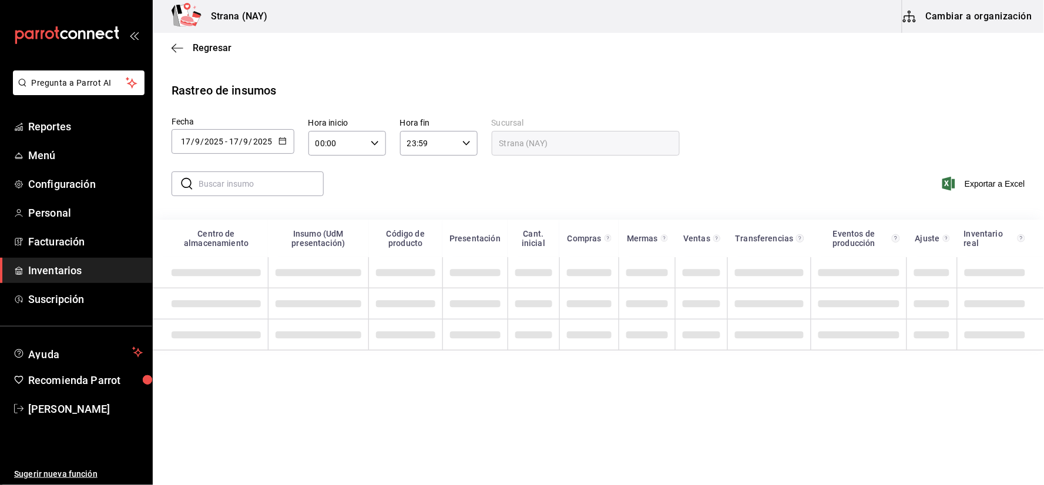
click at [282, 142] on icon "button" at bounding box center [283, 141] width 8 height 8
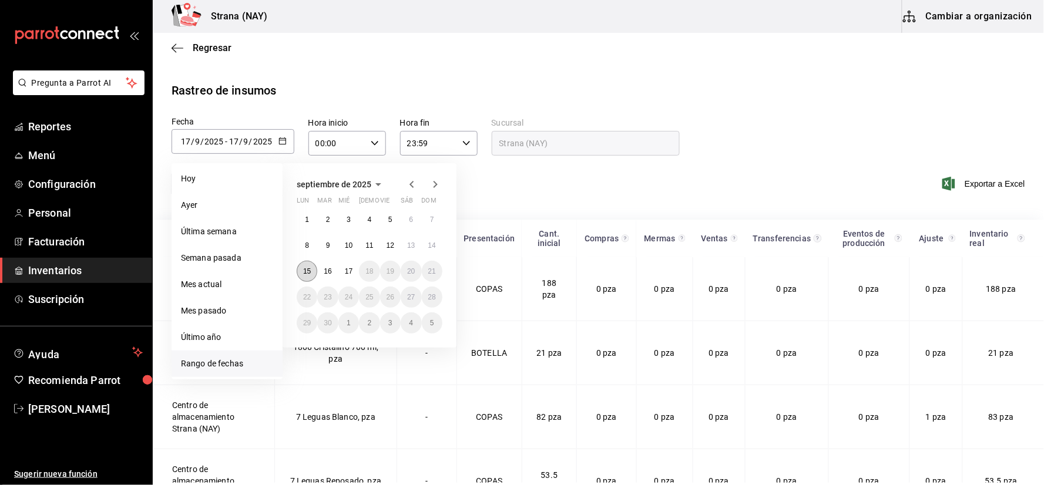
click at [302, 275] on button "15" at bounding box center [307, 271] width 21 height 21
click at [348, 272] on abbr "17" at bounding box center [349, 271] width 8 height 8
type input "[DATE]"
type input "15"
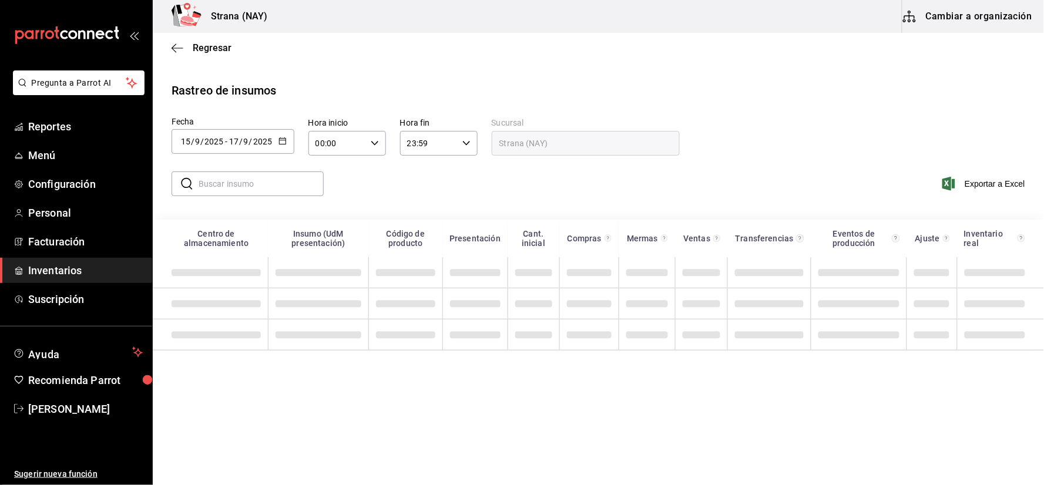
click at [366, 139] on div "00:00 Hora inicio" at bounding box center [348, 143] width 78 height 25
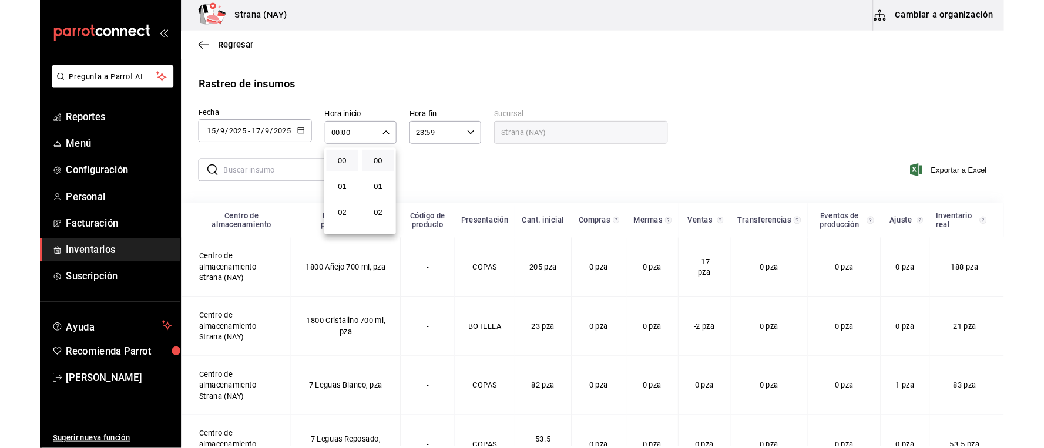
scroll to position [457, 0]
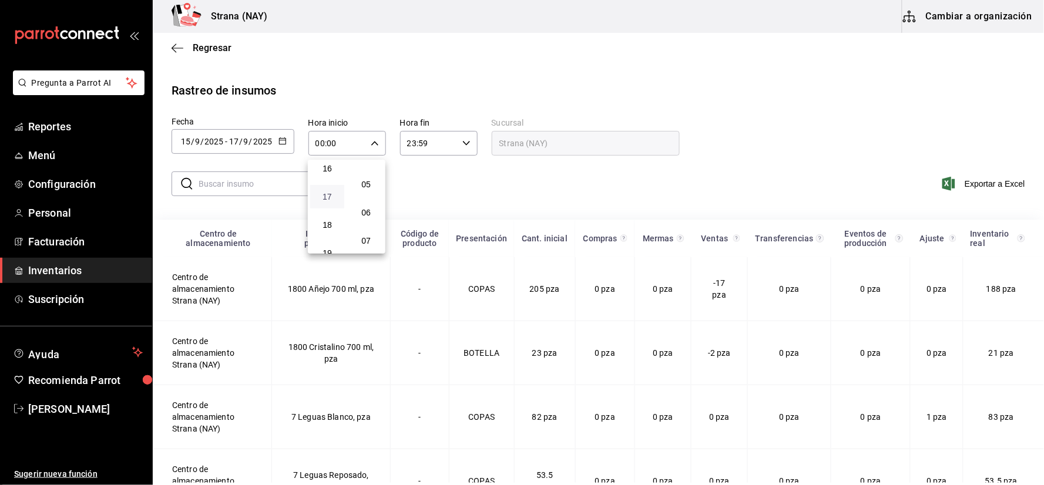
click at [327, 192] on span "17" at bounding box center [327, 196] width 20 height 9
type input "17:00"
click at [674, 187] on div at bounding box center [522, 242] width 1044 height 485
click at [997, 179] on span "Exportar a Excel" at bounding box center [985, 184] width 81 height 14
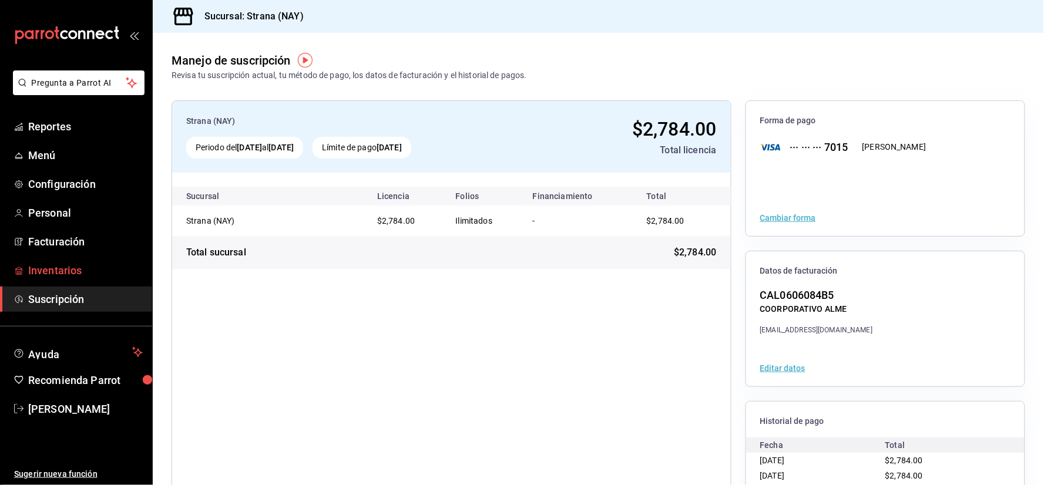
click at [41, 274] on span "Inventarios" at bounding box center [85, 271] width 115 height 16
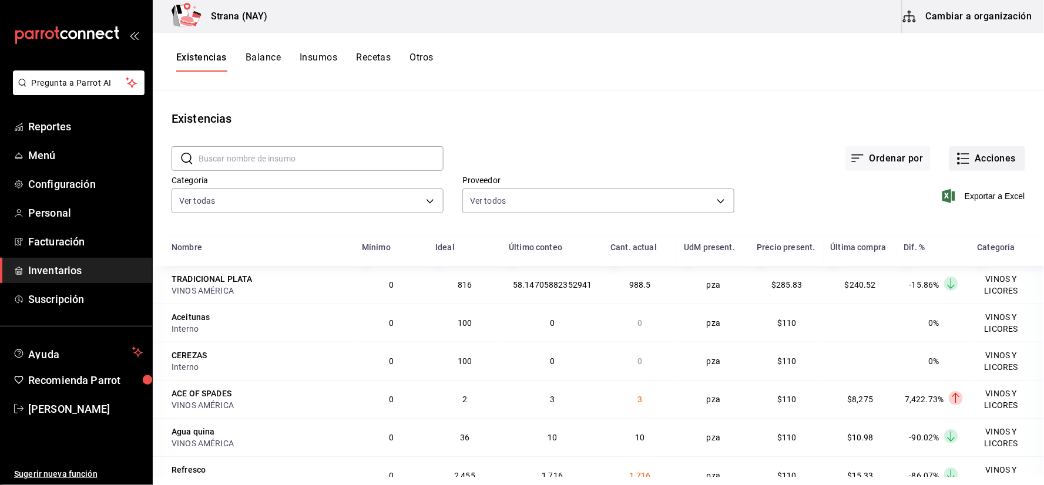
click at [972, 165] on button "Acciones" at bounding box center [988, 158] width 76 height 25
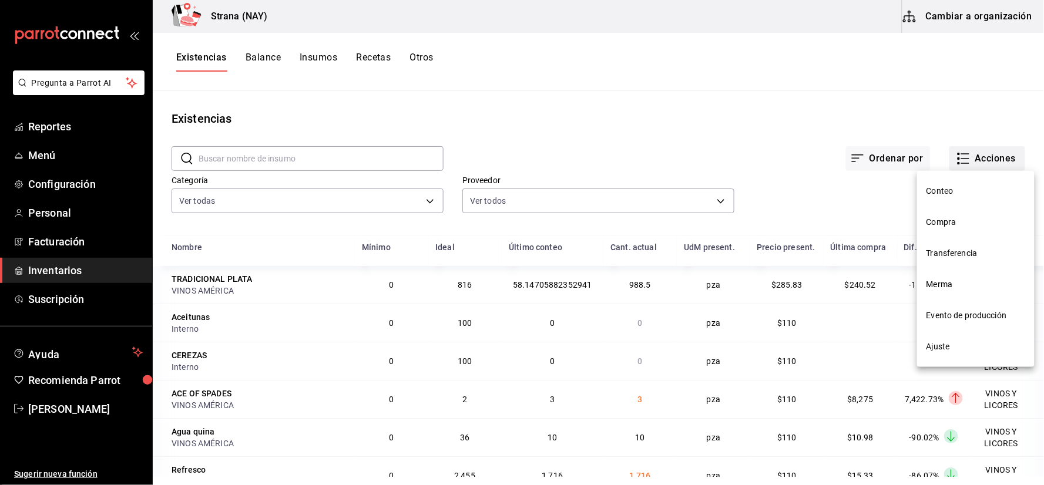
click at [974, 155] on div at bounding box center [522, 242] width 1044 height 485
click at [949, 190] on li "Conteo" at bounding box center [976, 191] width 118 height 31
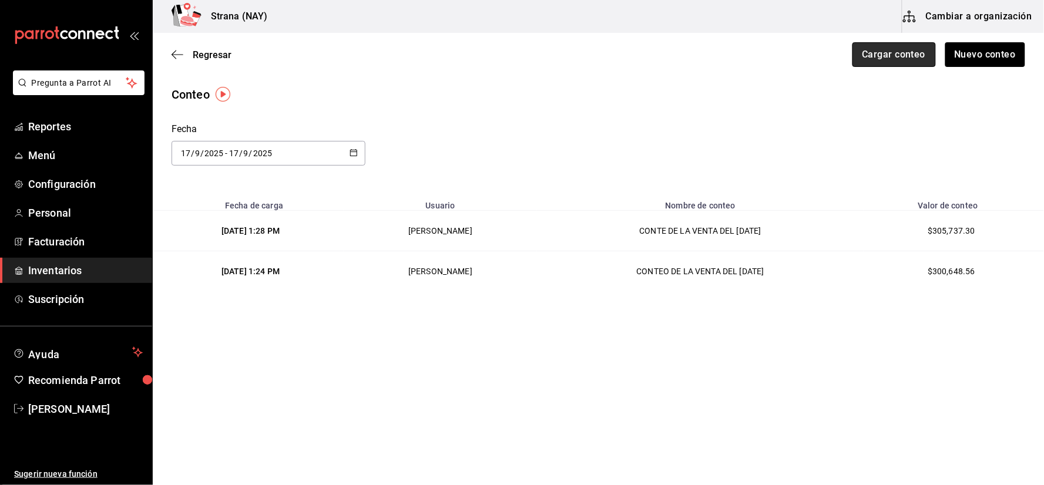
click at [919, 58] on button "Cargar conteo" at bounding box center [894, 54] width 83 height 25
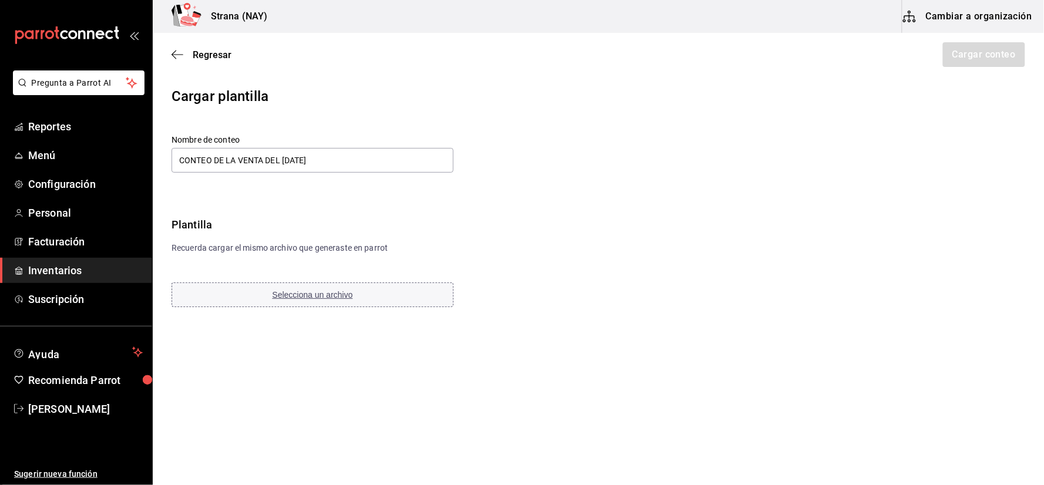
type input "CONTEO DE LA VENTA DEL [DATE]"
click at [343, 304] on button "Selecciona un archivo" at bounding box center [313, 295] width 282 height 25
click at [980, 65] on button "Cargar conteo" at bounding box center [983, 54] width 83 height 25
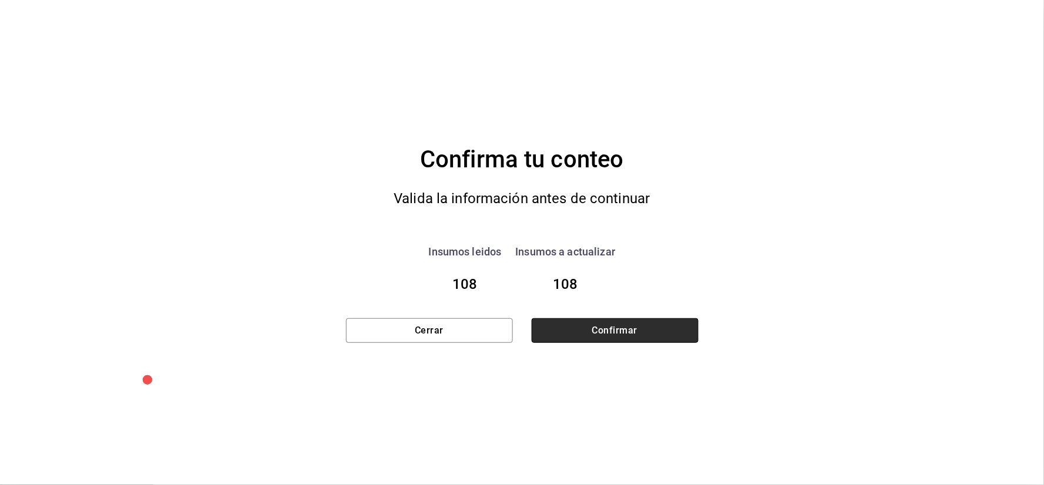
click at [620, 333] on button "Confirmar" at bounding box center [615, 331] width 167 height 25
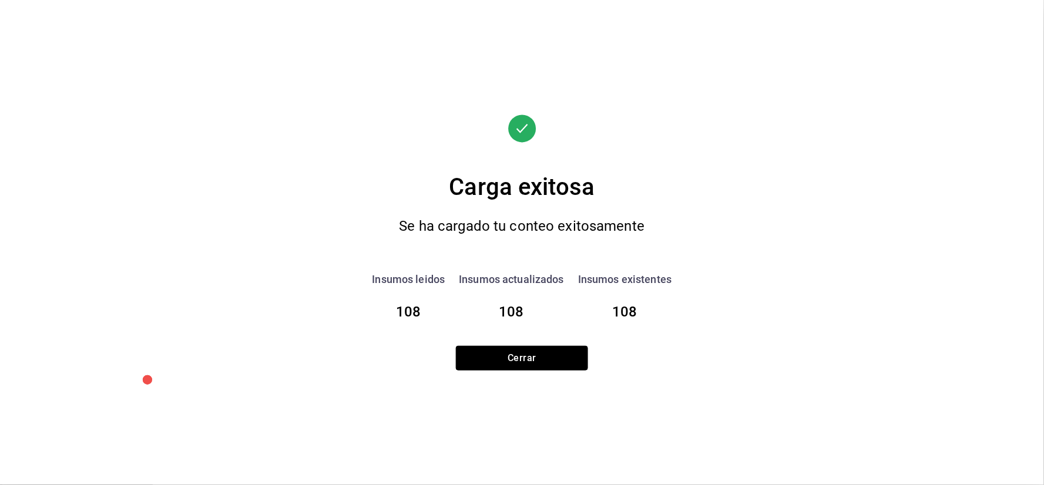
click at [576, 354] on button "Cerrar" at bounding box center [522, 358] width 132 height 25
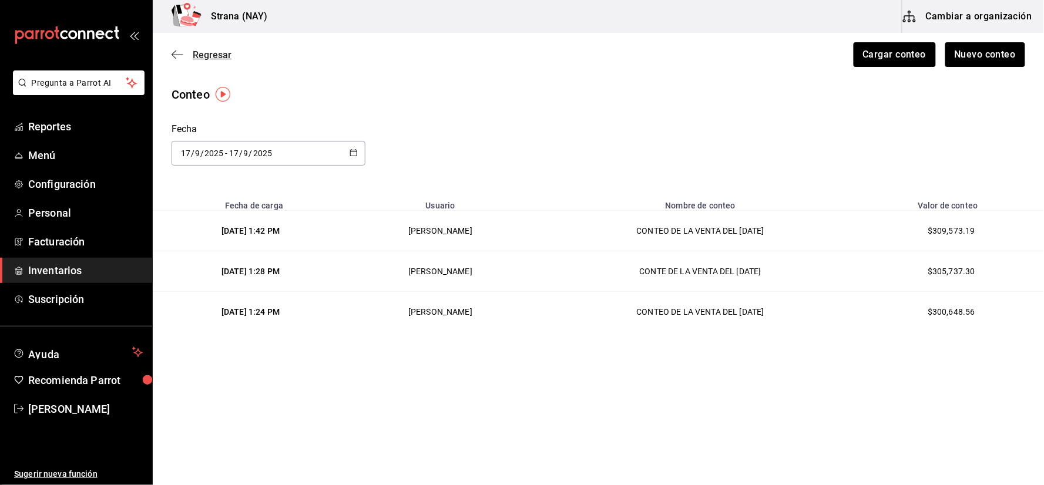
click at [190, 49] on span "Regresar" at bounding box center [202, 54] width 60 height 11
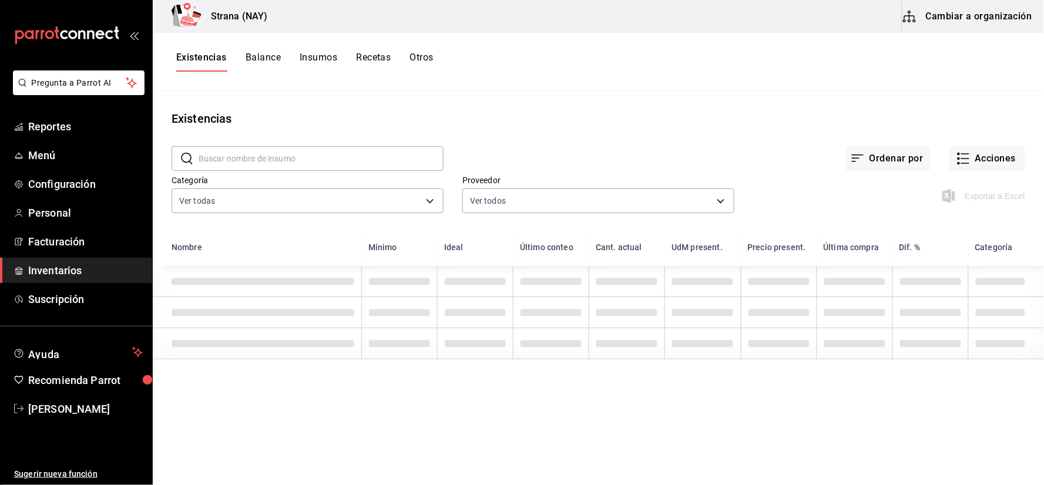
click at [416, 56] on button "Otros" at bounding box center [422, 62] width 24 height 20
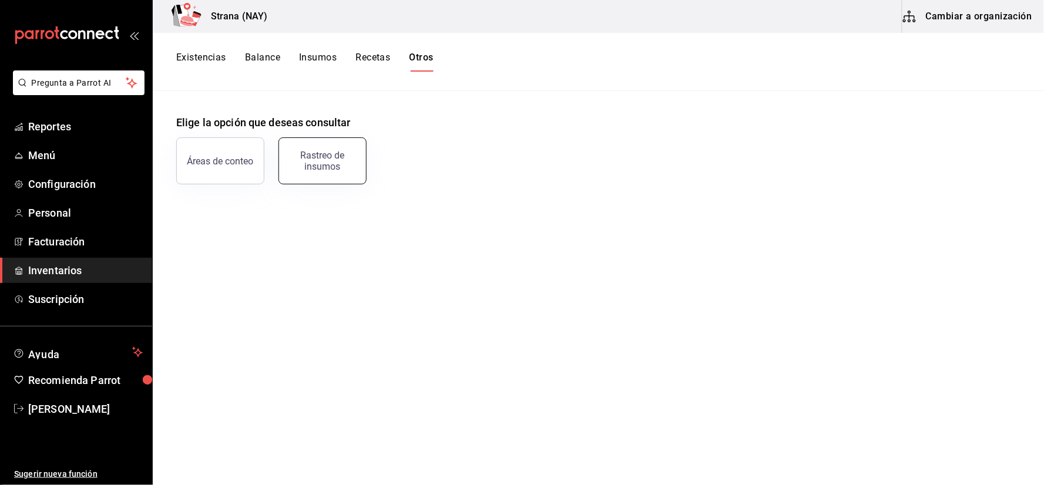
click at [348, 159] on div "Rastreo de insumos" at bounding box center [322, 161] width 73 height 22
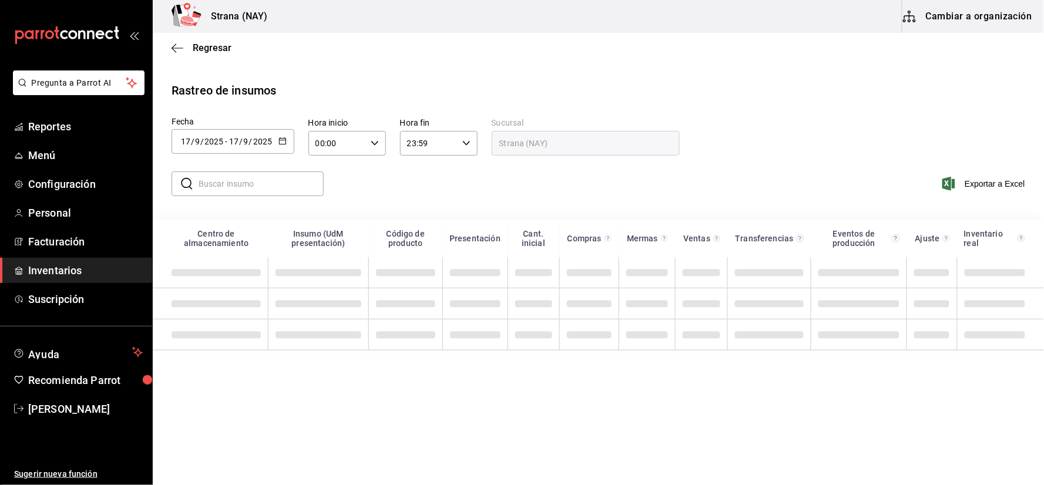
click at [274, 139] on div "[DATE] [DATE] - [DATE] [DATE]" at bounding box center [233, 141] width 123 height 25
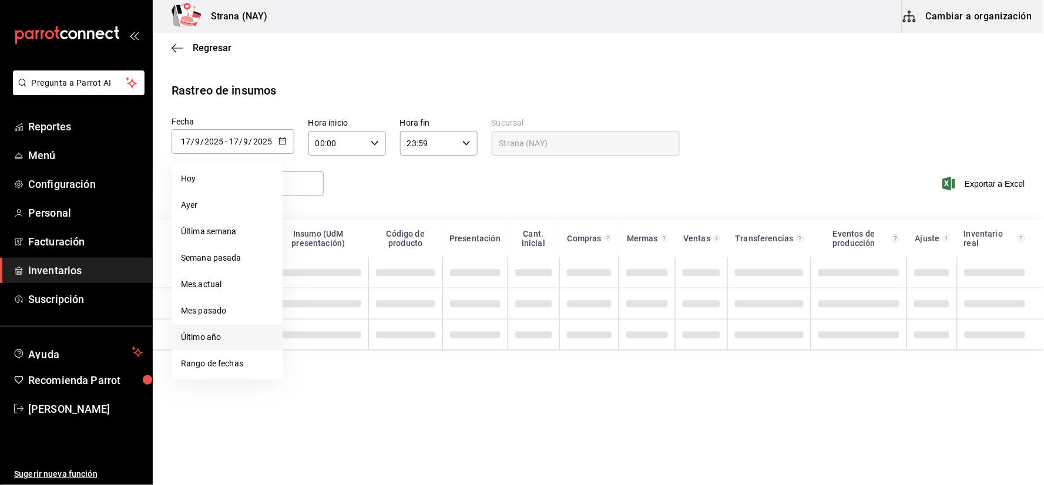
click at [239, 368] on li "Rango de fechas" at bounding box center [227, 364] width 111 height 26
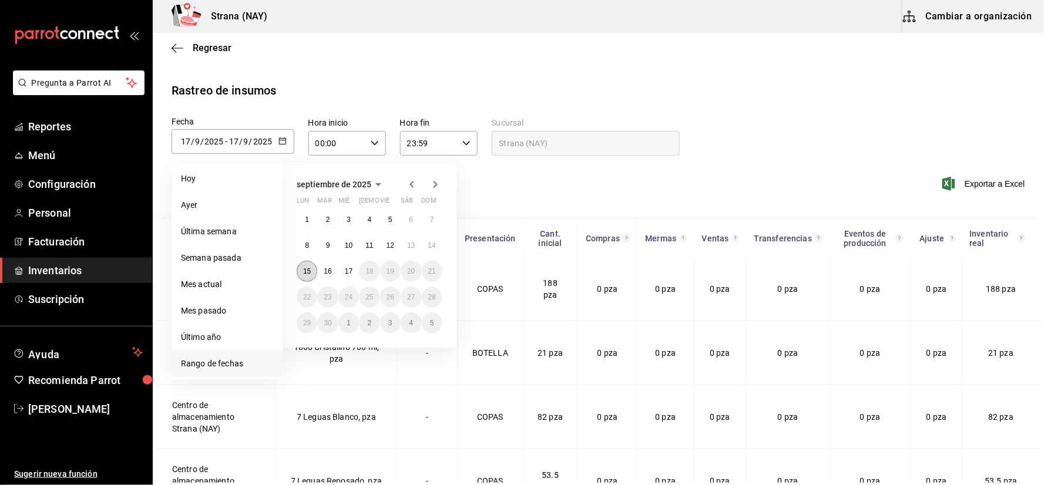
click at [309, 269] on abbr "15" at bounding box center [307, 271] width 8 height 8
click at [349, 272] on abbr "17" at bounding box center [349, 271] width 8 height 8
type input "[DATE]"
type input "15"
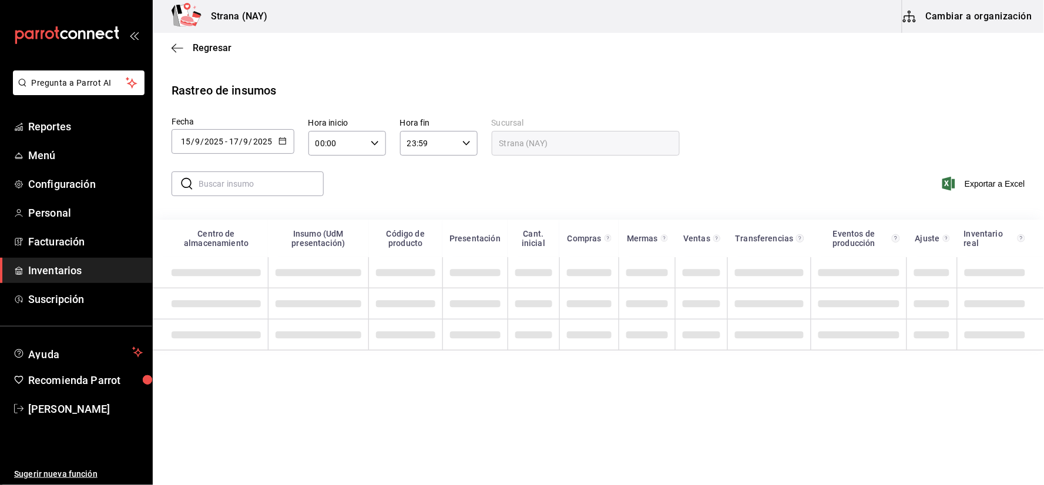
click at [373, 148] on icon "button" at bounding box center [375, 143] width 8 height 8
